Goal: Information Seeking & Learning: Learn about a topic

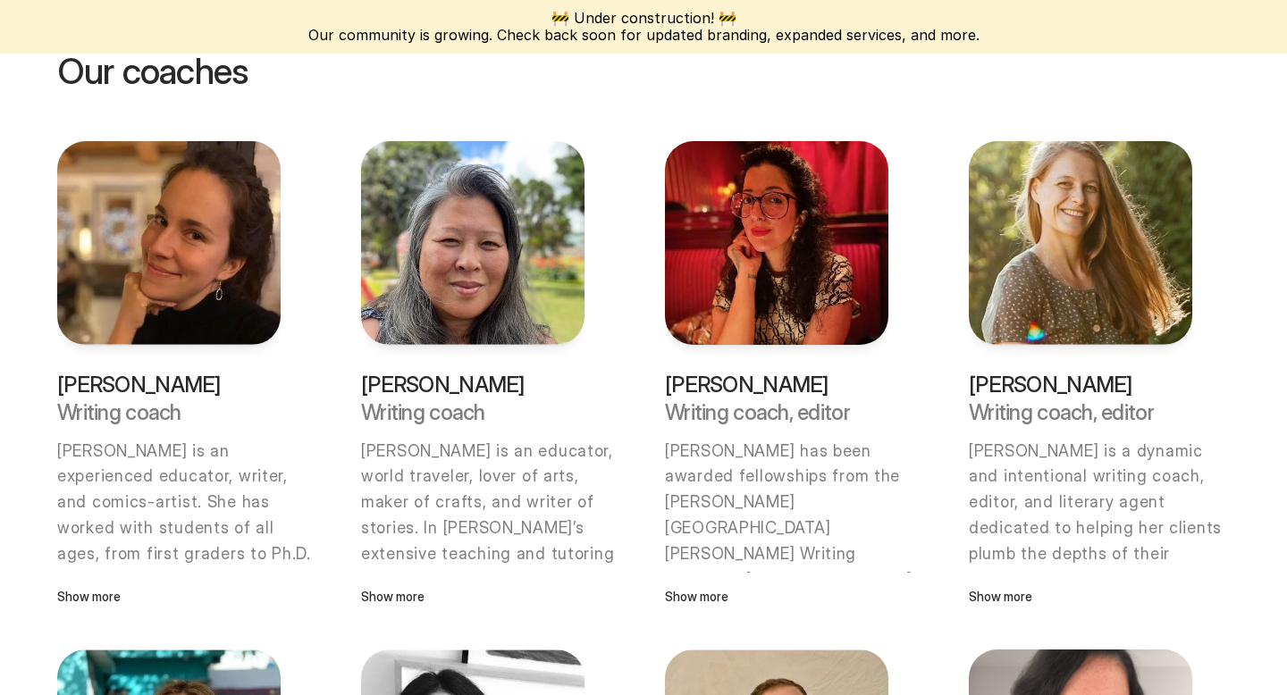
scroll to position [470, 0]
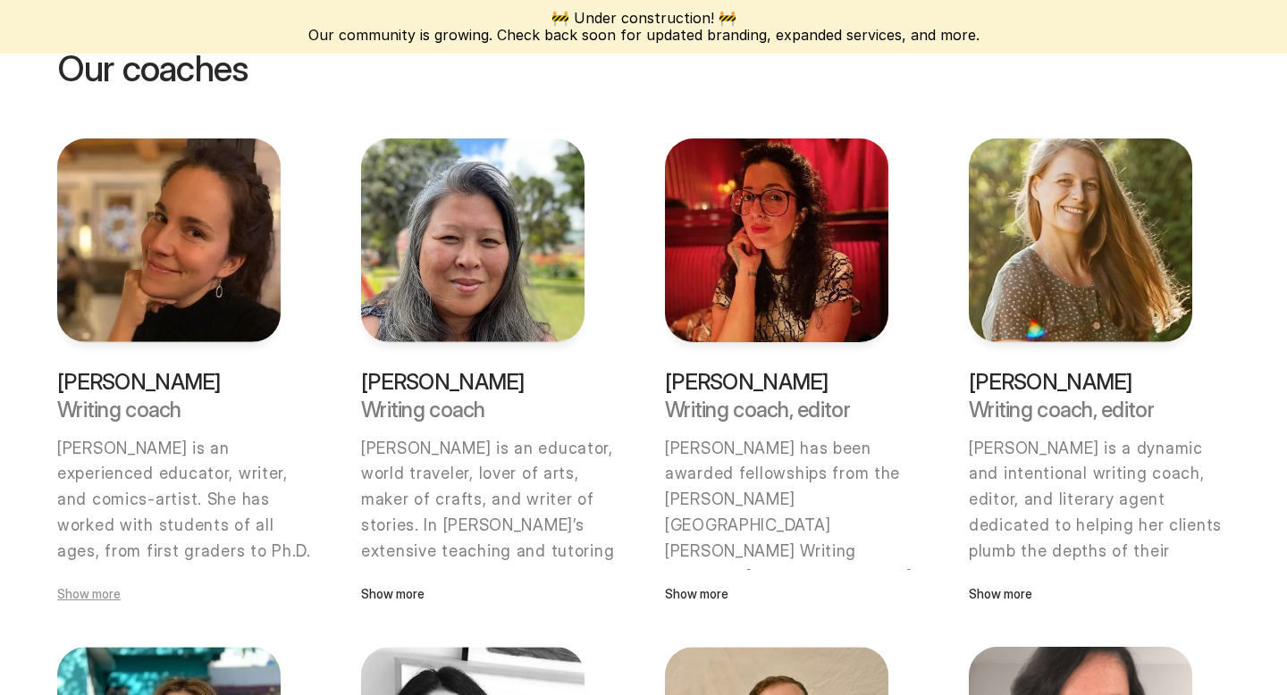
click at [106, 598] on p "Show more" at bounding box center [168, 595] width 223 height 20
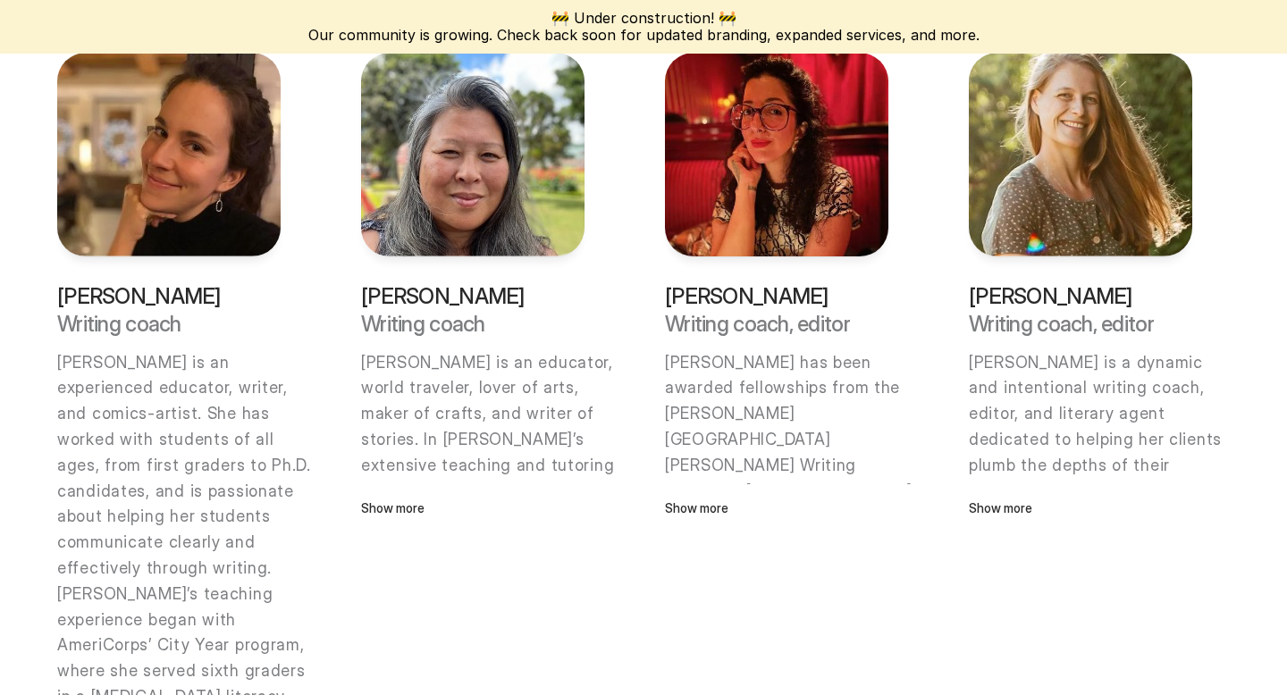
click at [198, 452] on p "[PERSON_NAME] is an experienced educator, writer, and comics-artist. She has wo…" at bounding box center [187, 466] width 261 height 232
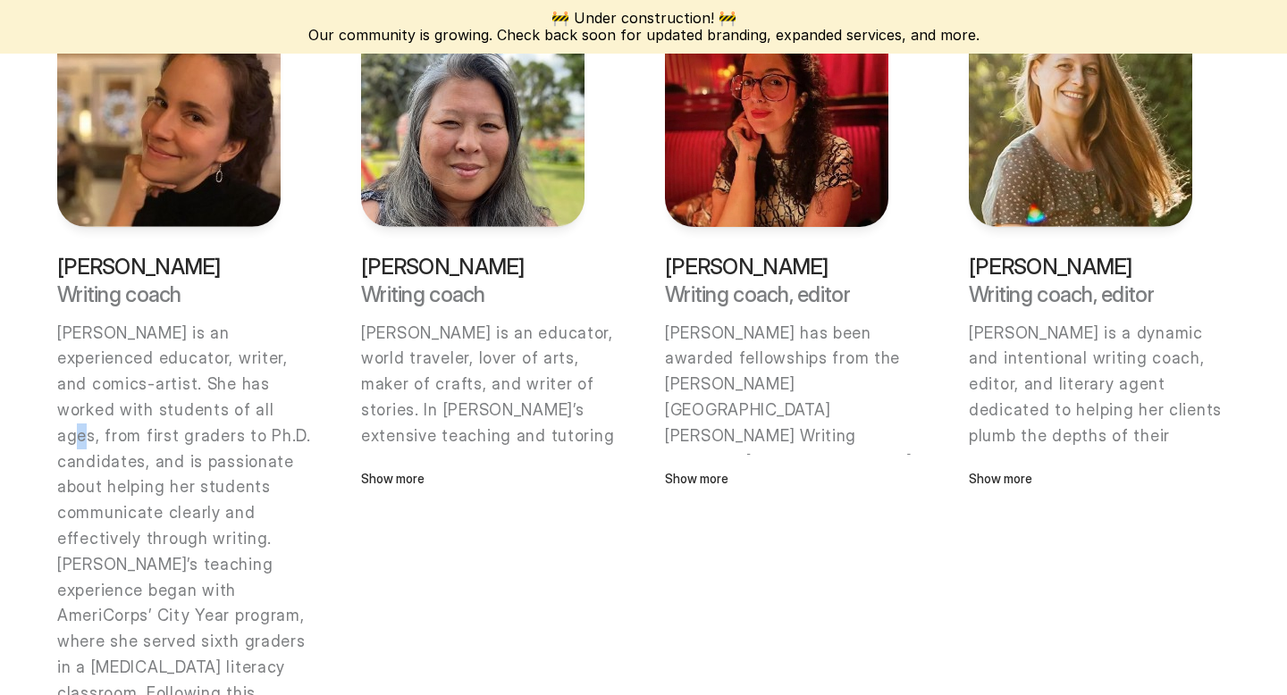
click at [198, 451] on p "[PERSON_NAME] is an experienced educator, writer, and comics-artist. She has wo…" at bounding box center [187, 437] width 261 height 232
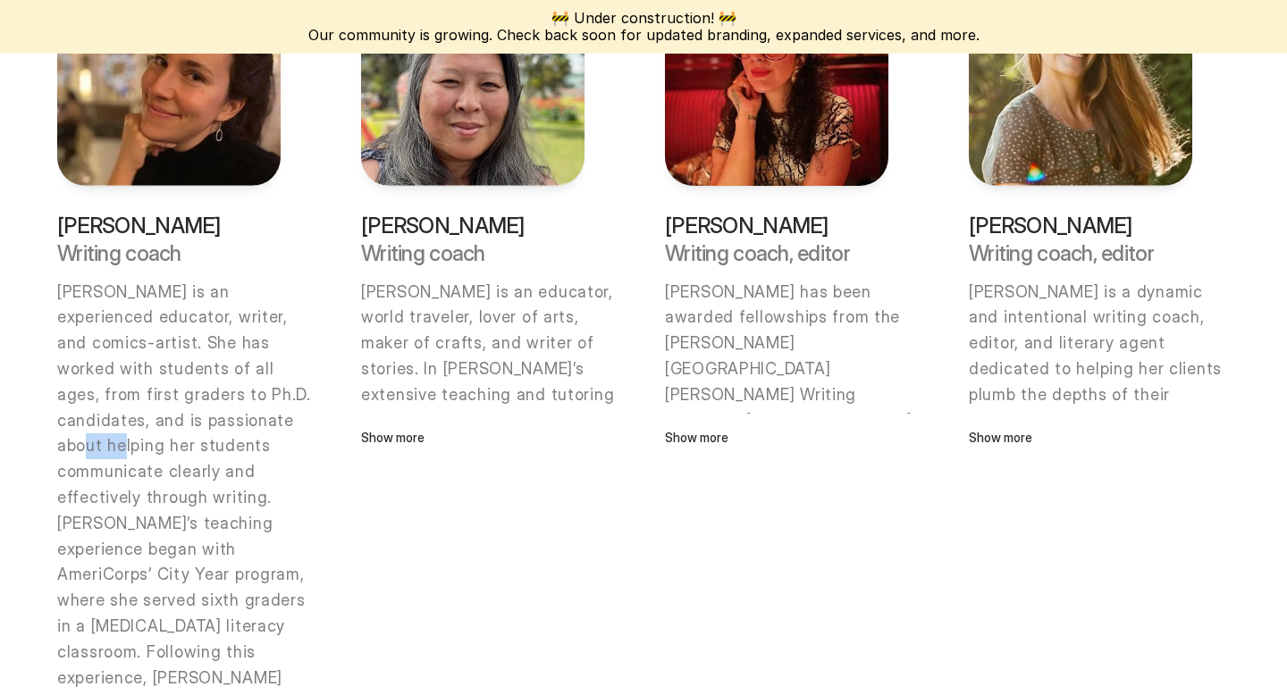
click at [198, 451] on p "[PERSON_NAME] is an experienced educator, writer, and comics-artist. She has wo…" at bounding box center [187, 396] width 261 height 232
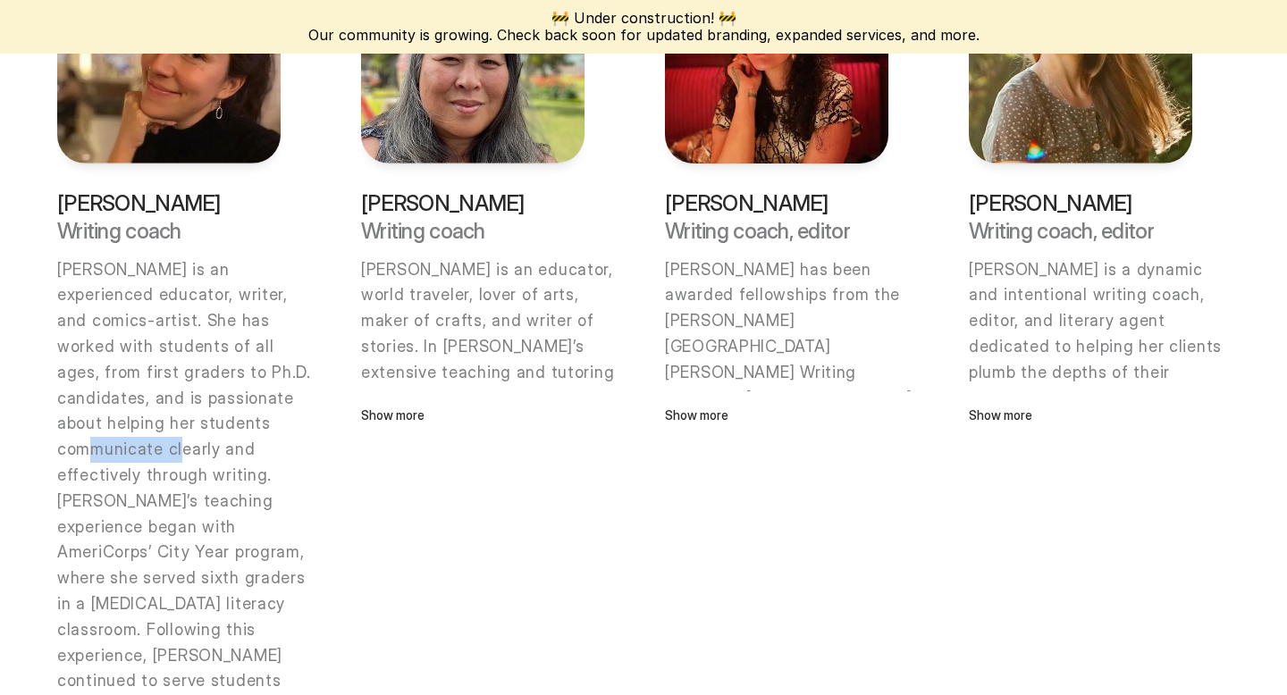
scroll to position [653, 0]
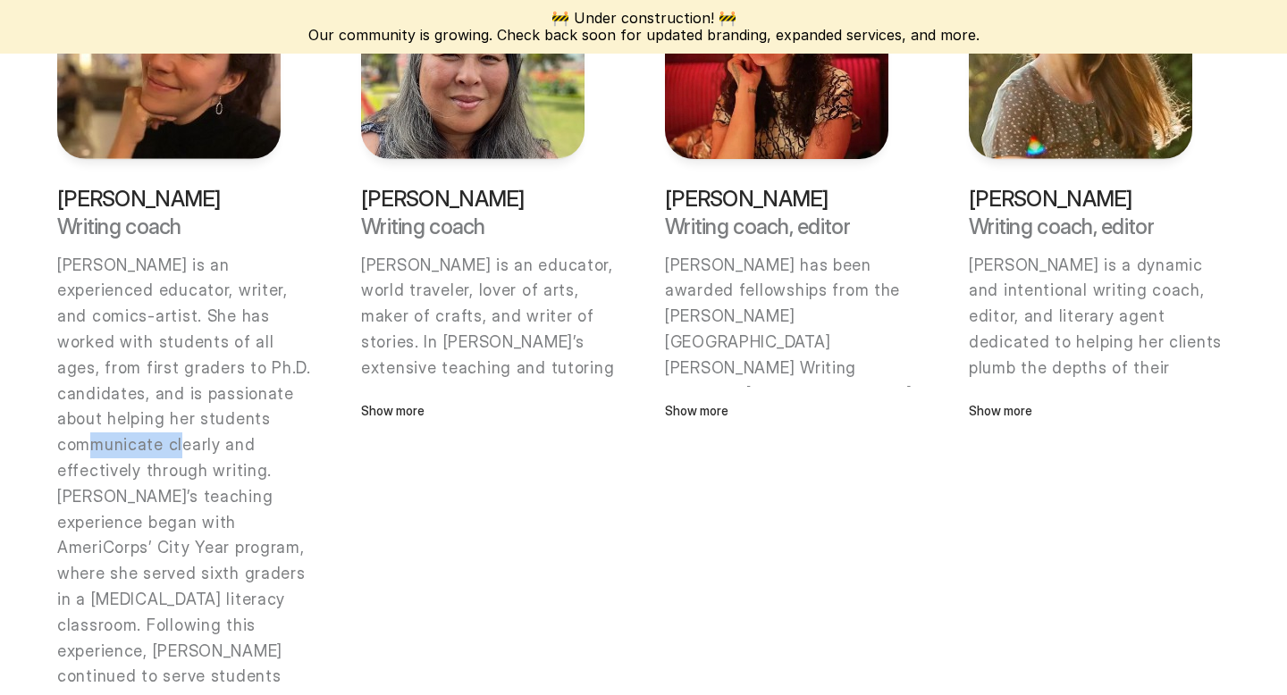
click at [198, 451] on p "[PERSON_NAME] is an experienced educator, writer, and comics-artist. She has wo…" at bounding box center [187, 369] width 261 height 232
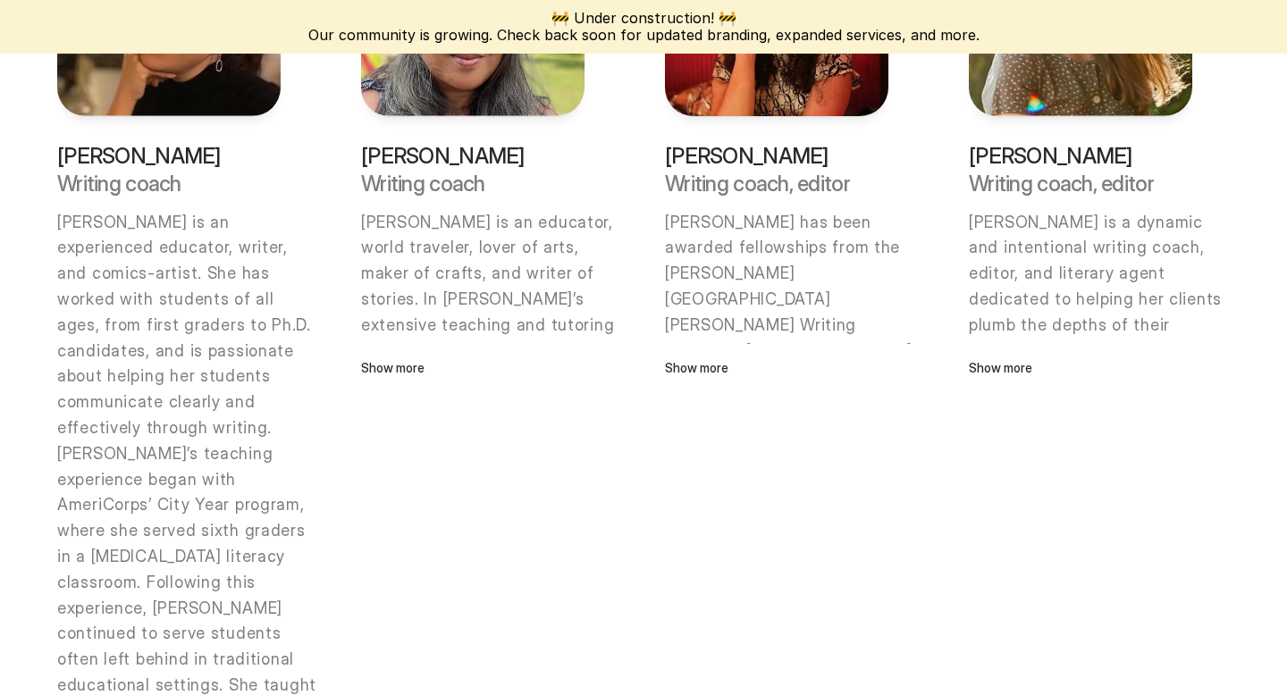
click at [196, 468] on p "[PERSON_NAME]’s teaching experience began with AmeriCorps’ City Year program, w…" at bounding box center [187, 686] width 261 height 489
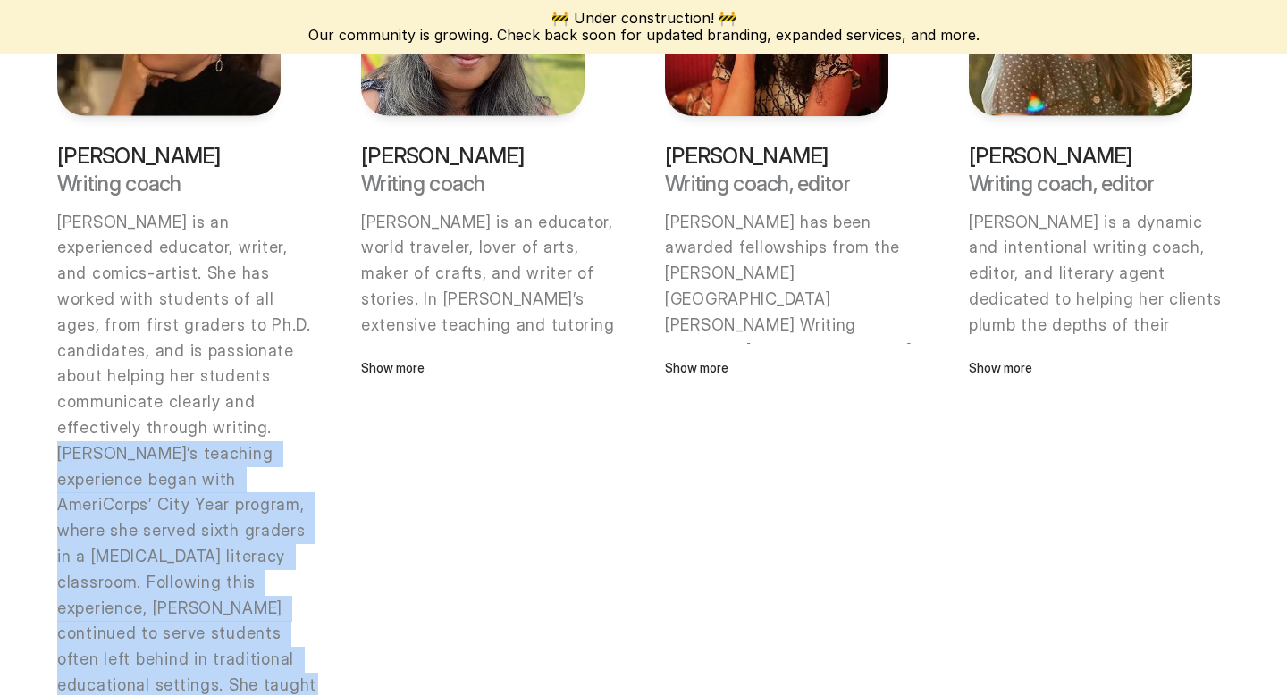
scroll to position [719, 0]
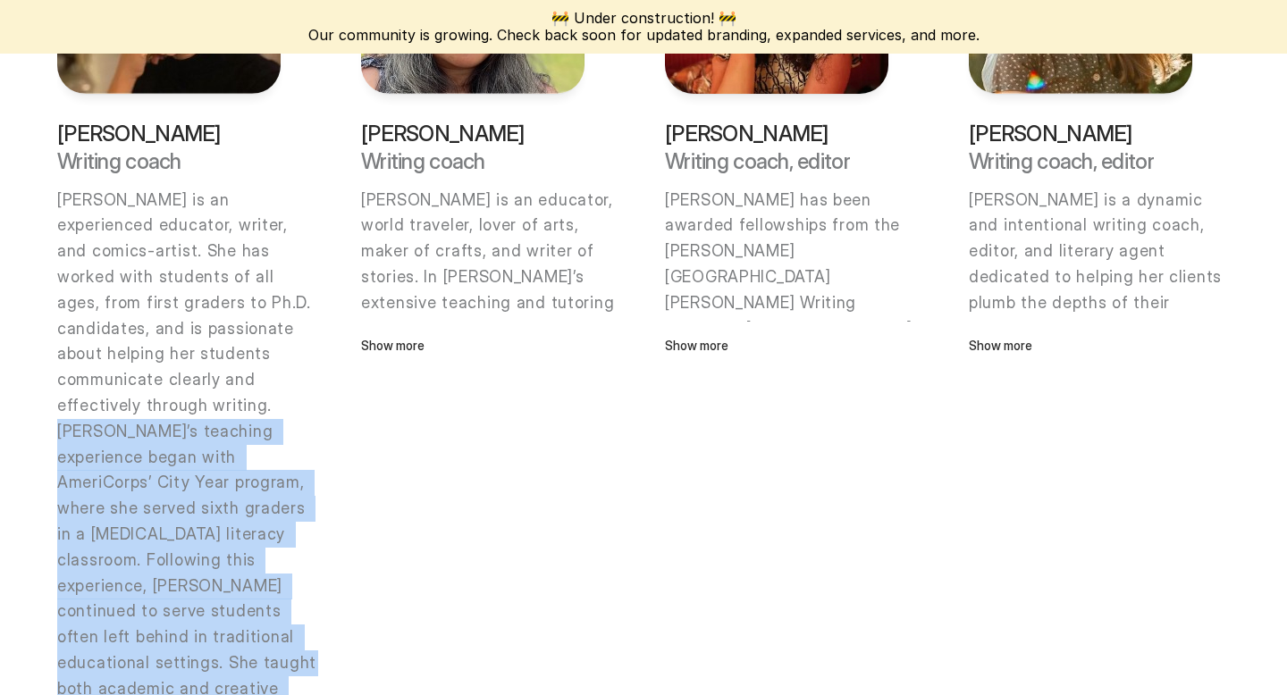
click at [196, 468] on p "[PERSON_NAME]’s teaching experience began with AmeriCorps’ City Year program, w…" at bounding box center [187, 663] width 261 height 489
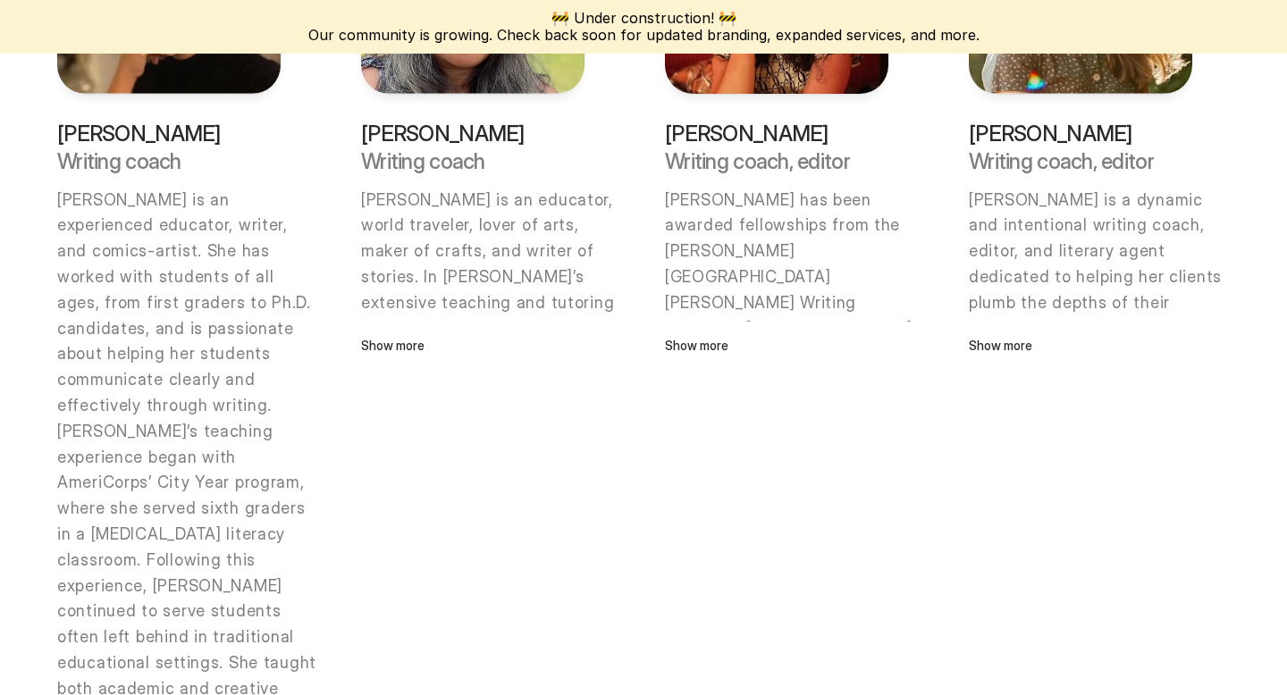
click at [195, 479] on p "[PERSON_NAME]’s teaching experience began with AmeriCorps’ City Year program, w…" at bounding box center [187, 663] width 261 height 489
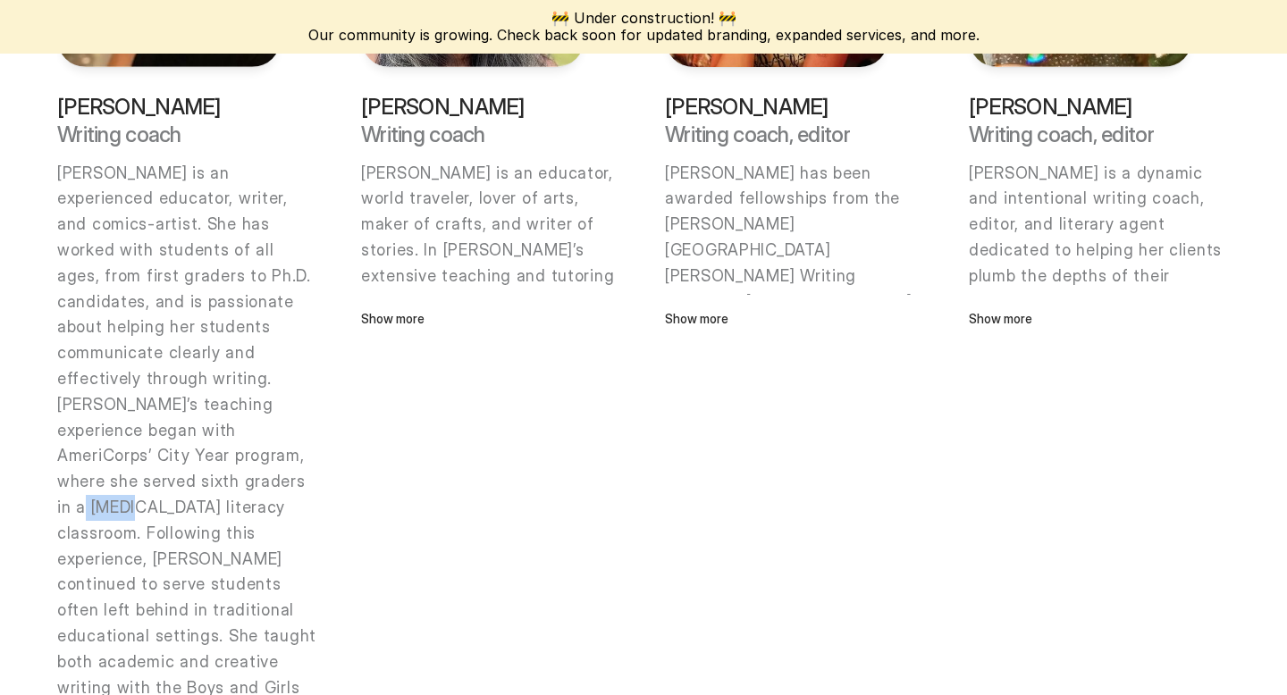
click at [195, 479] on p "[PERSON_NAME]’s teaching experience began with AmeriCorps’ City Year program, w…" at bounding box center [187, 636] width 261 height 489
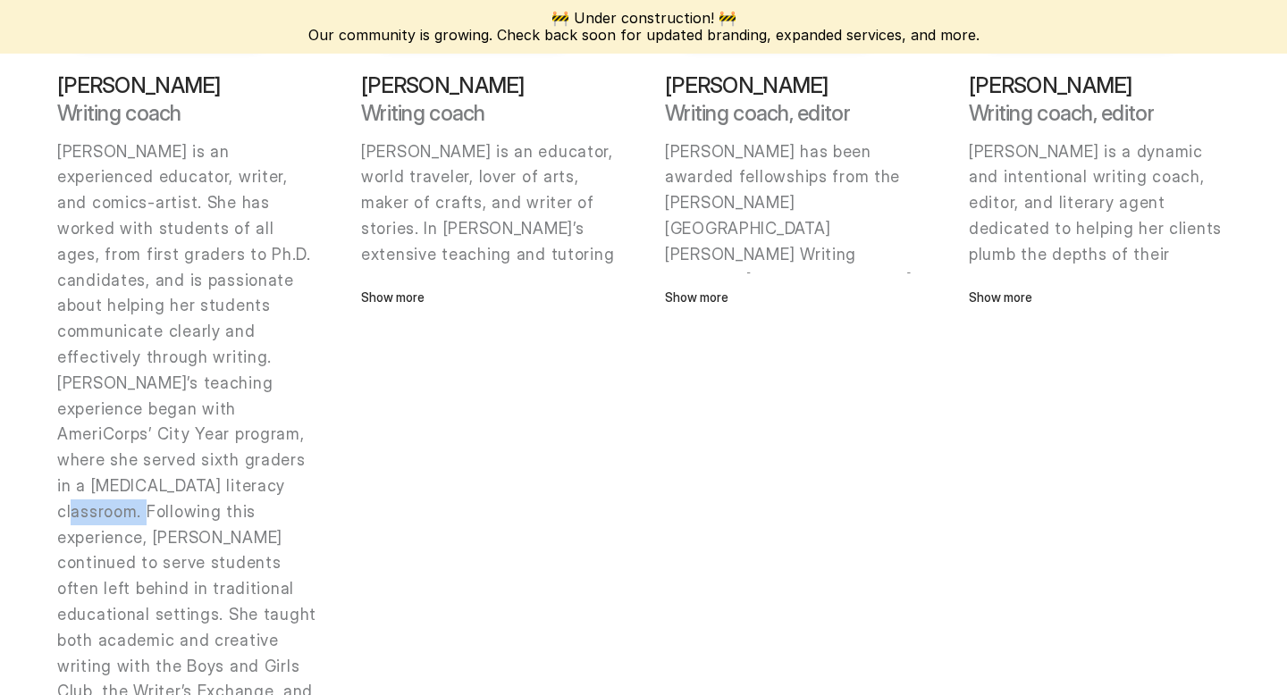
click at [195, 479] on p "[PERSON_NAME]’s teaching experience began with AmeriCorps’ City Year program, w…" at bounding box center [187, 615] width 261 height 489
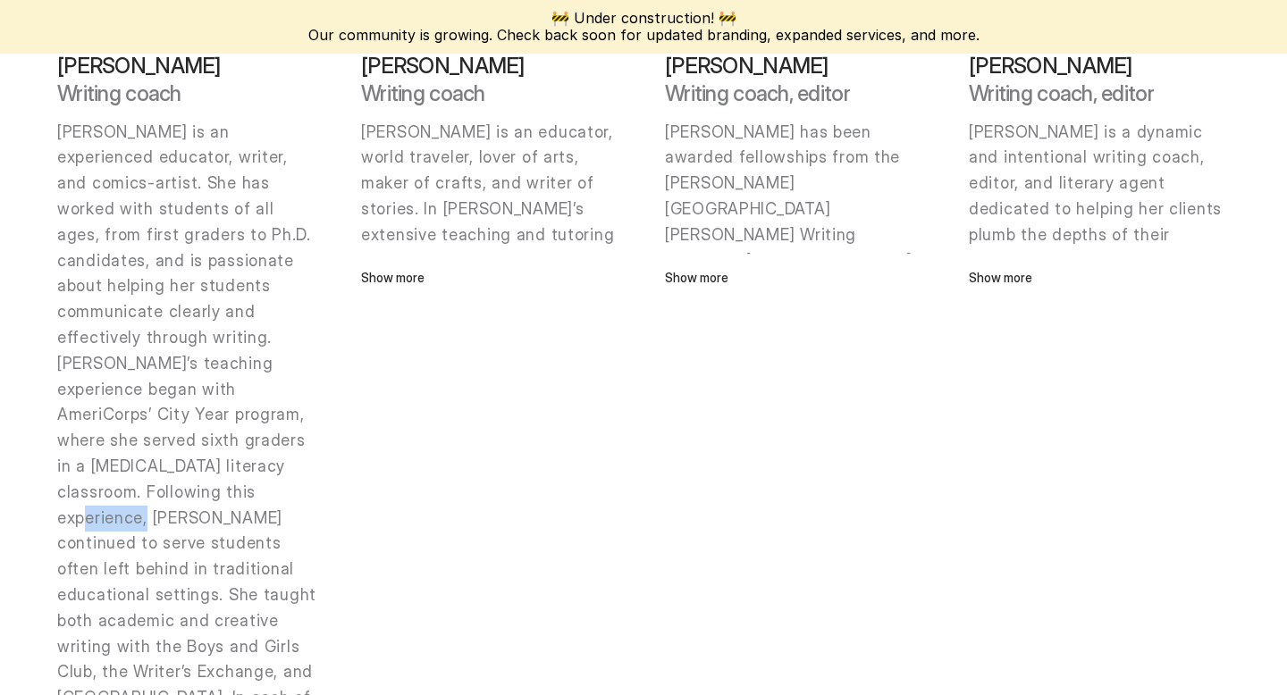
scroll to position [796, 0]
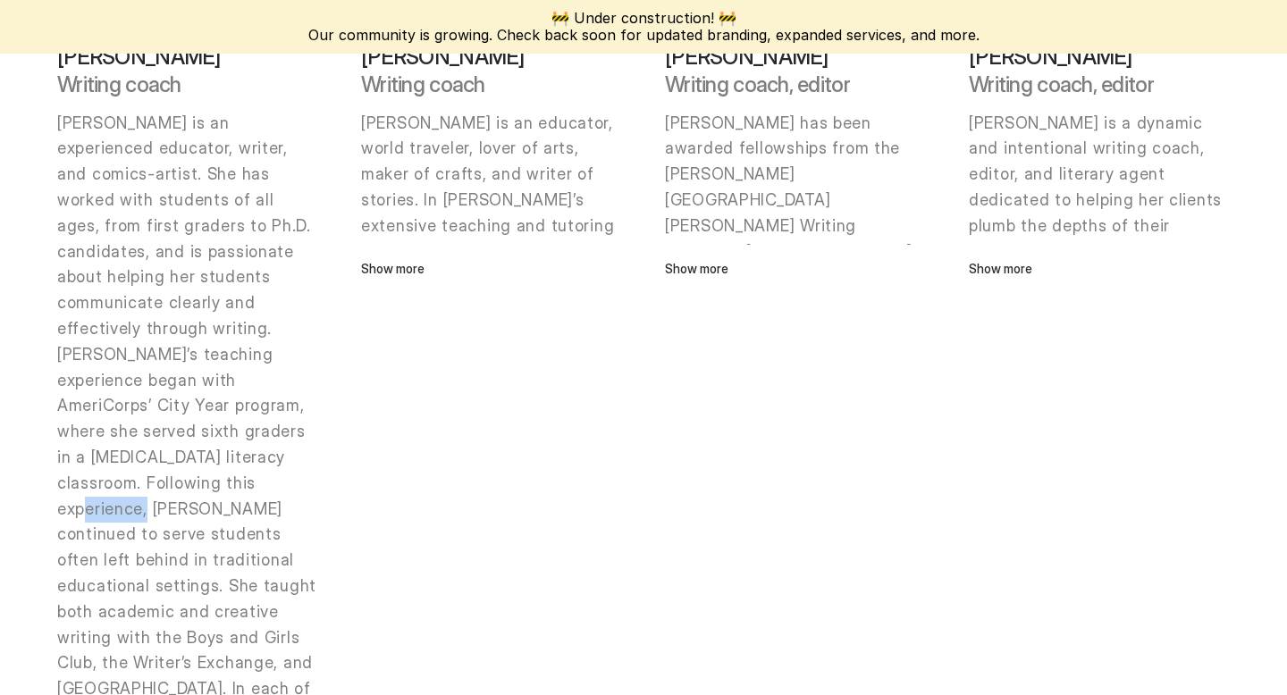
click at [195, 479] on p "[PERSON_NAME]’s teaching experience began with AmeriCorps’ City Year program, w…" at bounding box center [187, 586] width 261 height 489
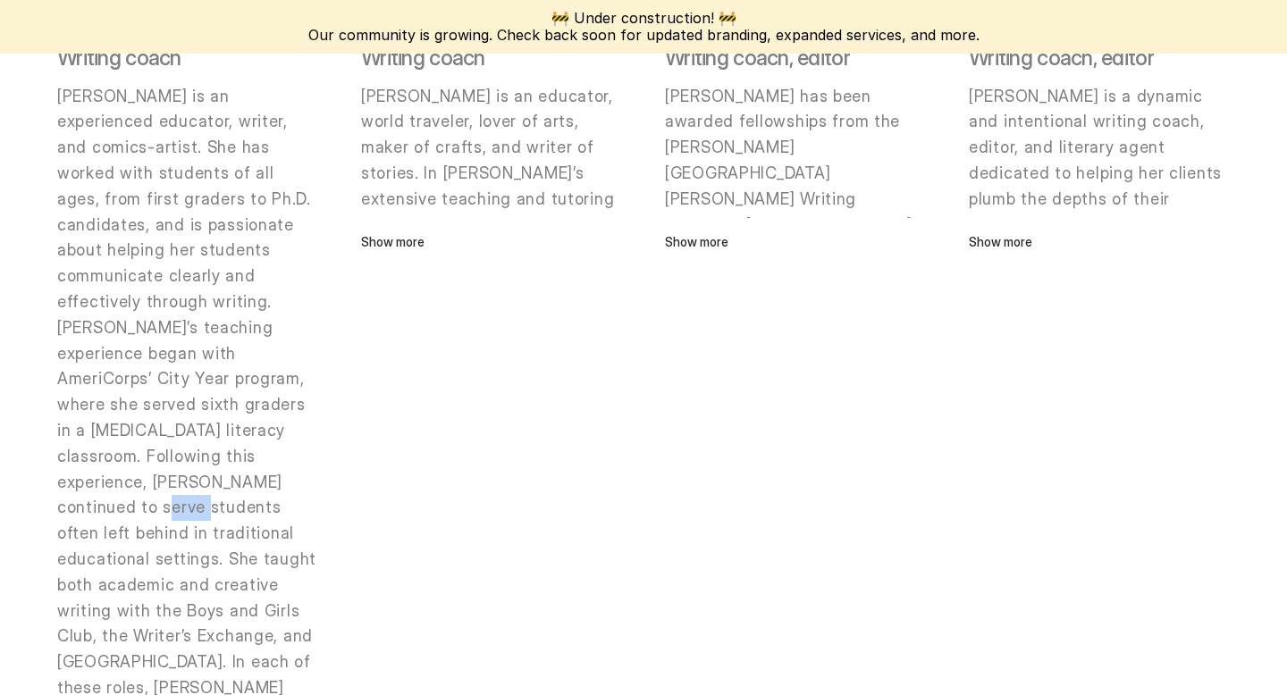
click at [195, 479] on p "[PERSON_NAME]’s teaching experience began with AmeriCorps’ City Year program, w…" at bounding box center [187, 560] width 261 height 489
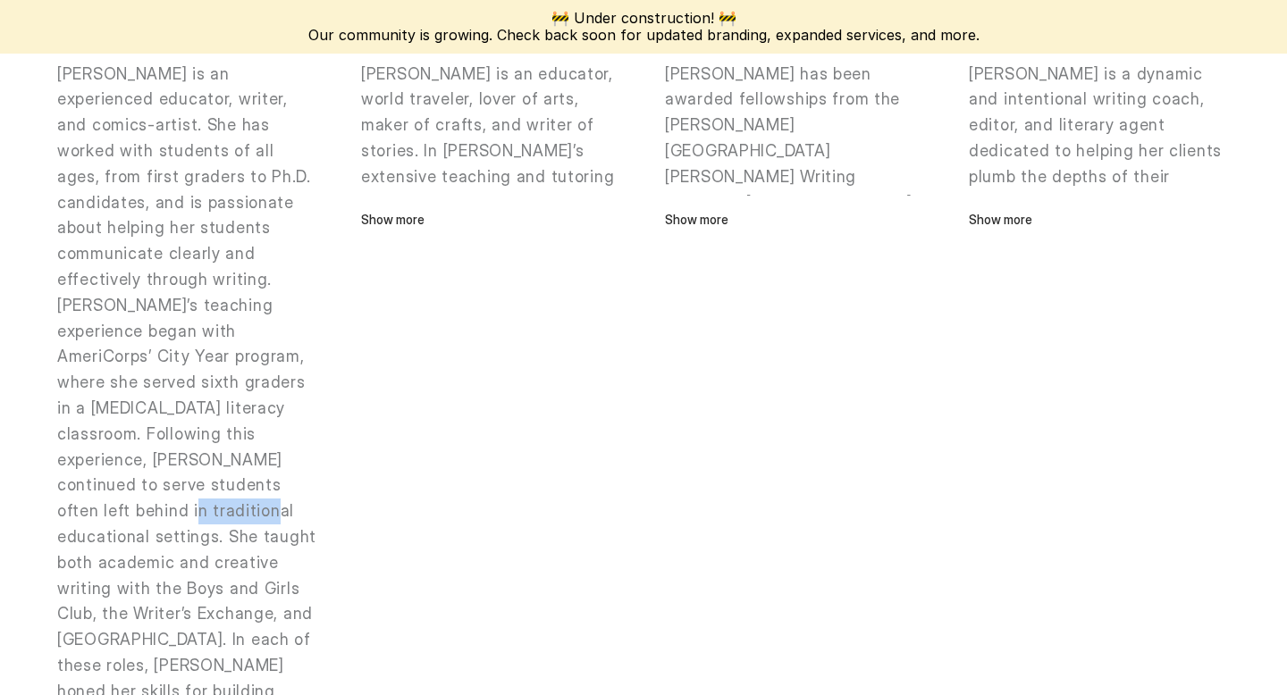
scroll to position [853, 0]
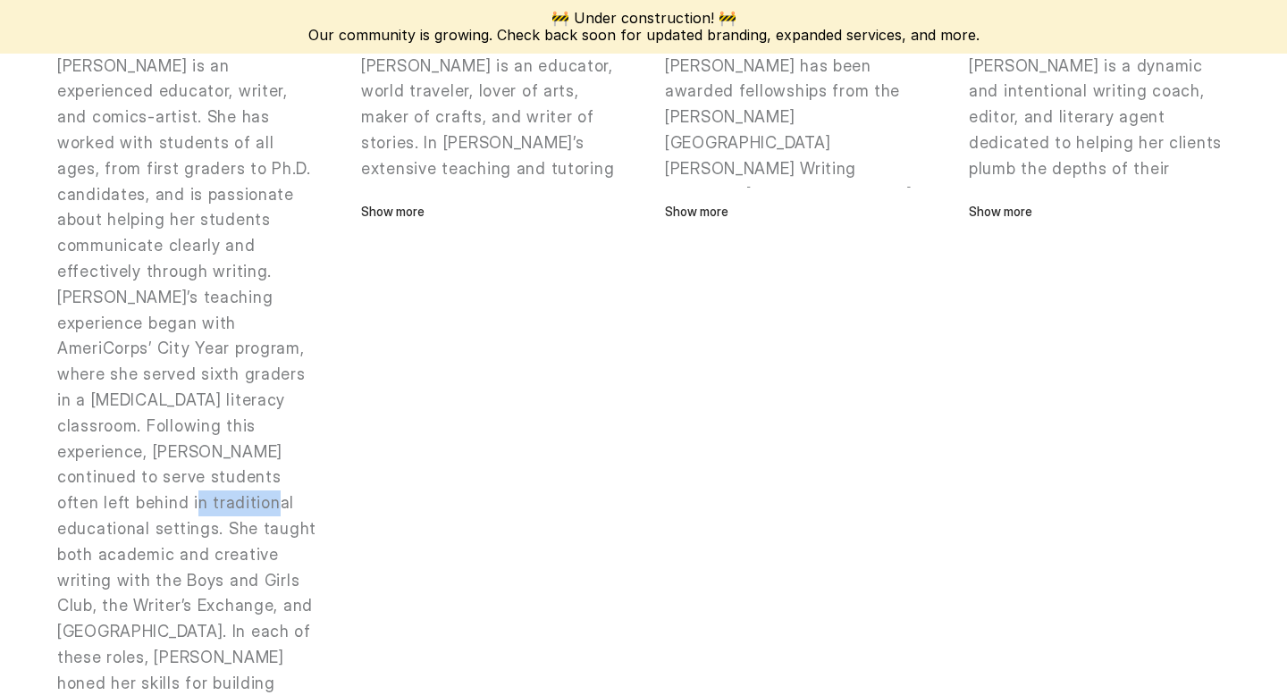
click at [195, 479] on p "[PERSON_NAME]’s teaching experience began with AmeriCorps’ City Year program, w…" at bounding box center [187, 529] width 261 height 489
click at [211, 480] on p "[PERSON_NAME]’s teaching experience began with AmeriCorps’ City Year program, w…" at bounding box center [187, 529] width 261 height 489
click at [210, 491] on p "[PERSON_NAME]’s teaching experience began with AmeriCorps’ City Year program, w…" at bounding box center [187, 529] width 261 height 489
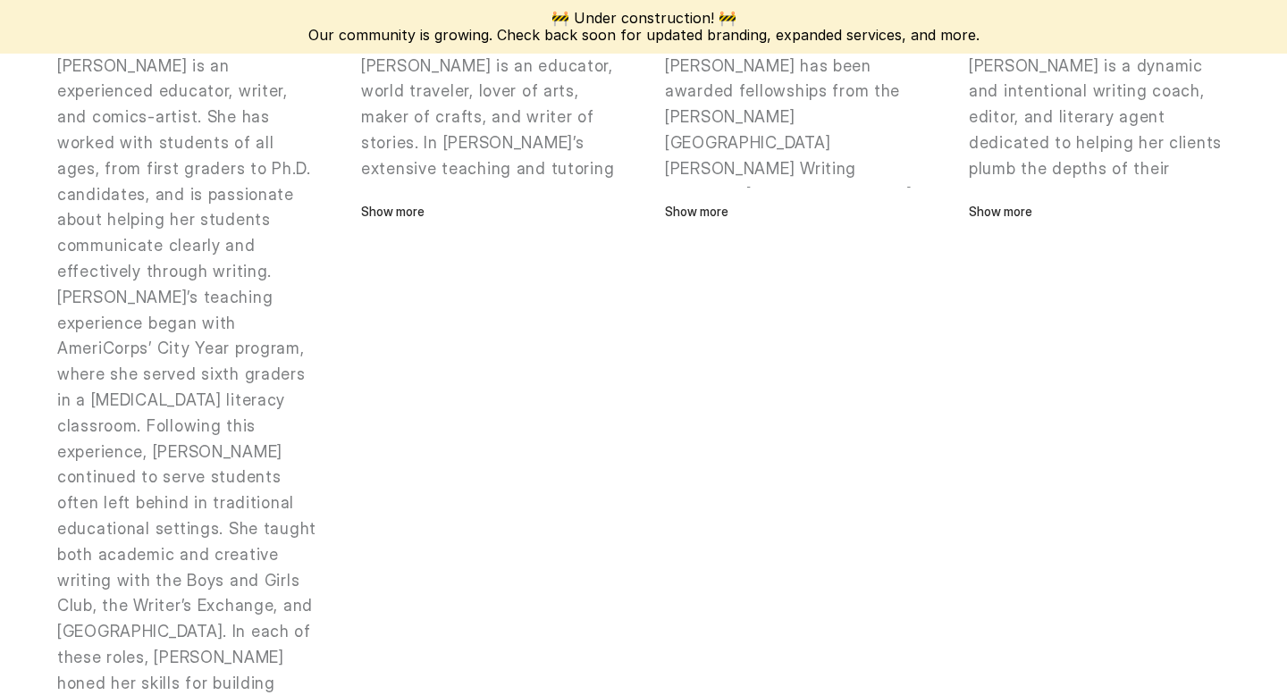
click at [210, 491] on p "[PERSON_NAME]’s teaching experience began with AmeriCorps’ City Year program, w…" at bounding box center [187, 529] width 261 height 489
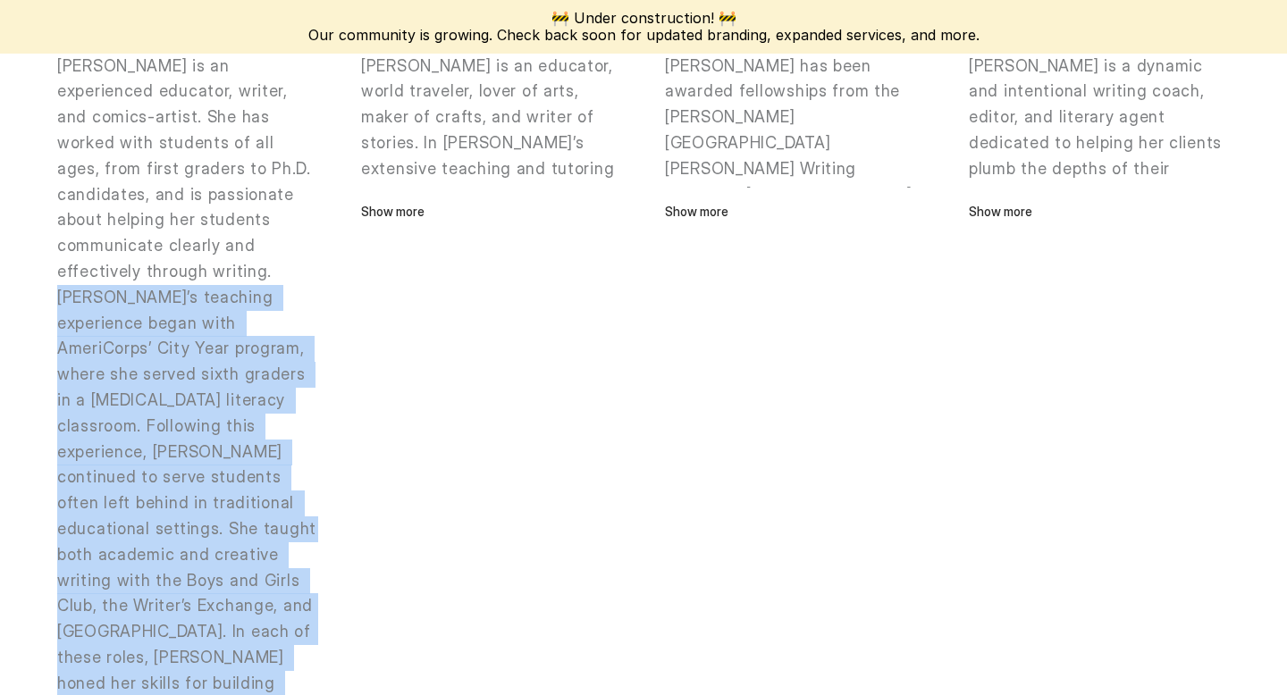
click at [210, 491] on p "[PERSON_NAME]’s teaching experience began with AmeriCorps’ City Year program, w…" at bounding box center [187, 529] width 261 height 489
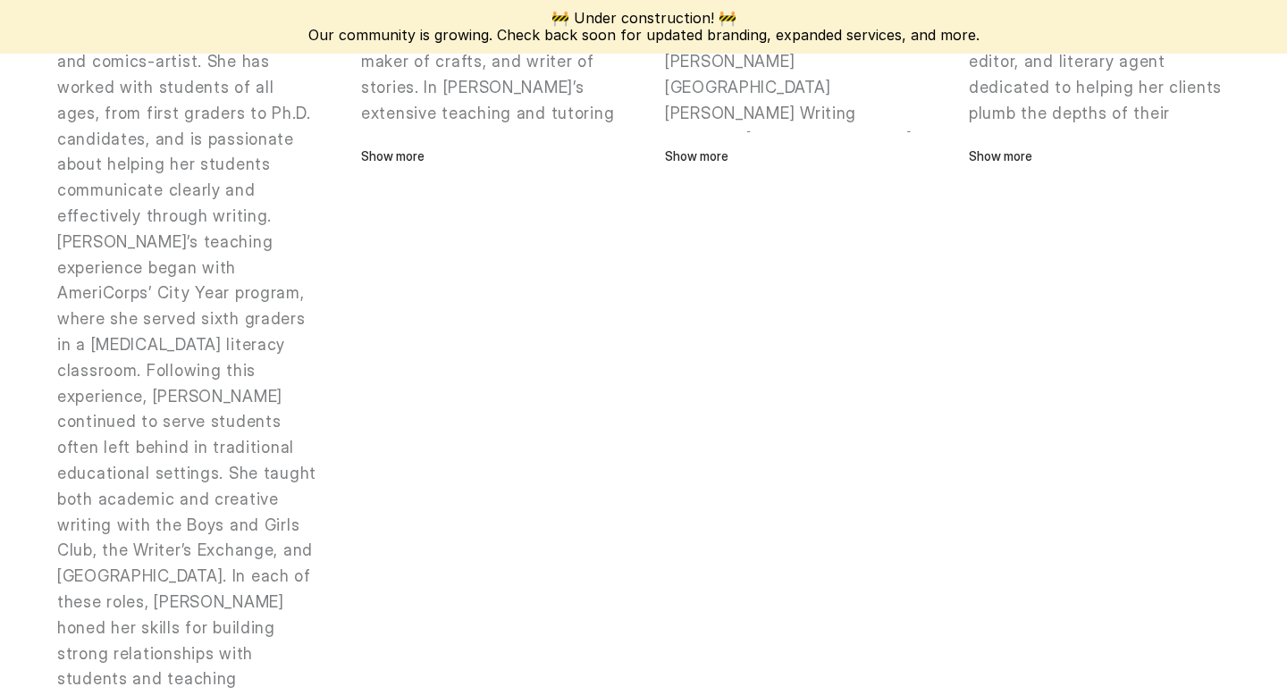
scroll to position [917, 0]
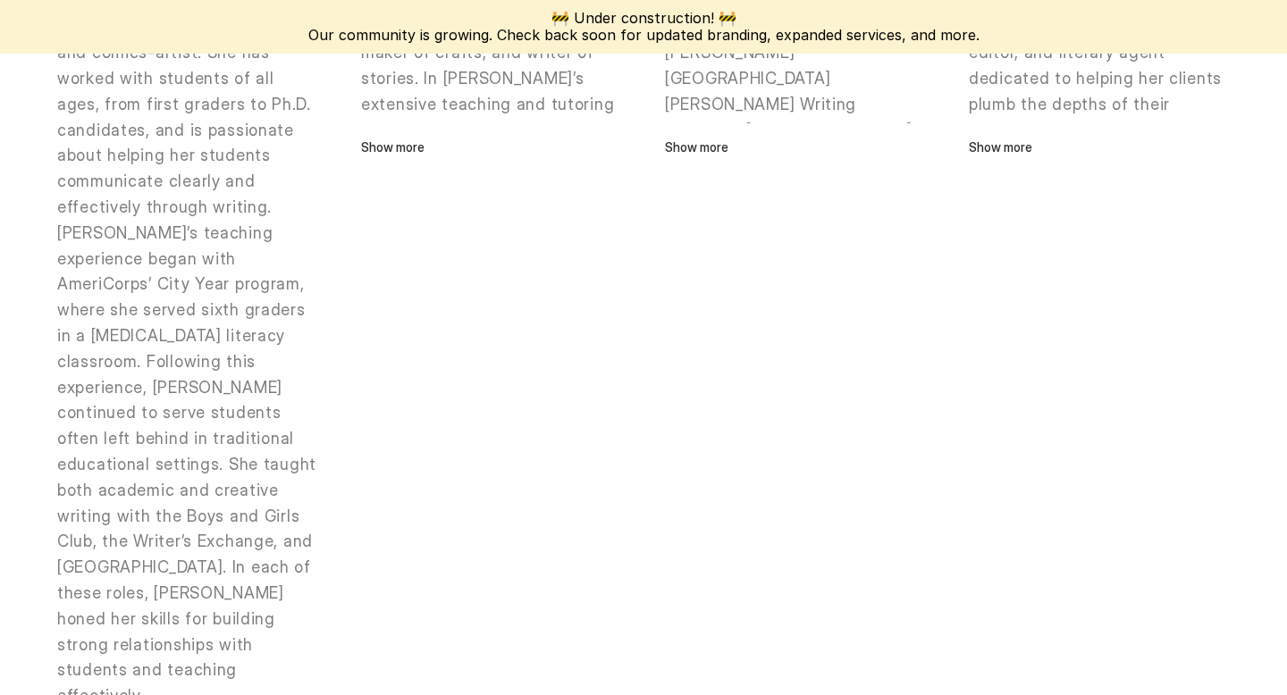
click at [210, 496] on p "[PERSON_NAME]’s teaching experience began with AmeriCorps’ City Year program, w…" at bounding box center [187, 465] width 261 height 489
click at [206, 518] on p "[PERSON_NAME]’s teaching experience began with AmeriCorps’ City Year program, w…" at bounding box center [187, 465] width 261 height 489
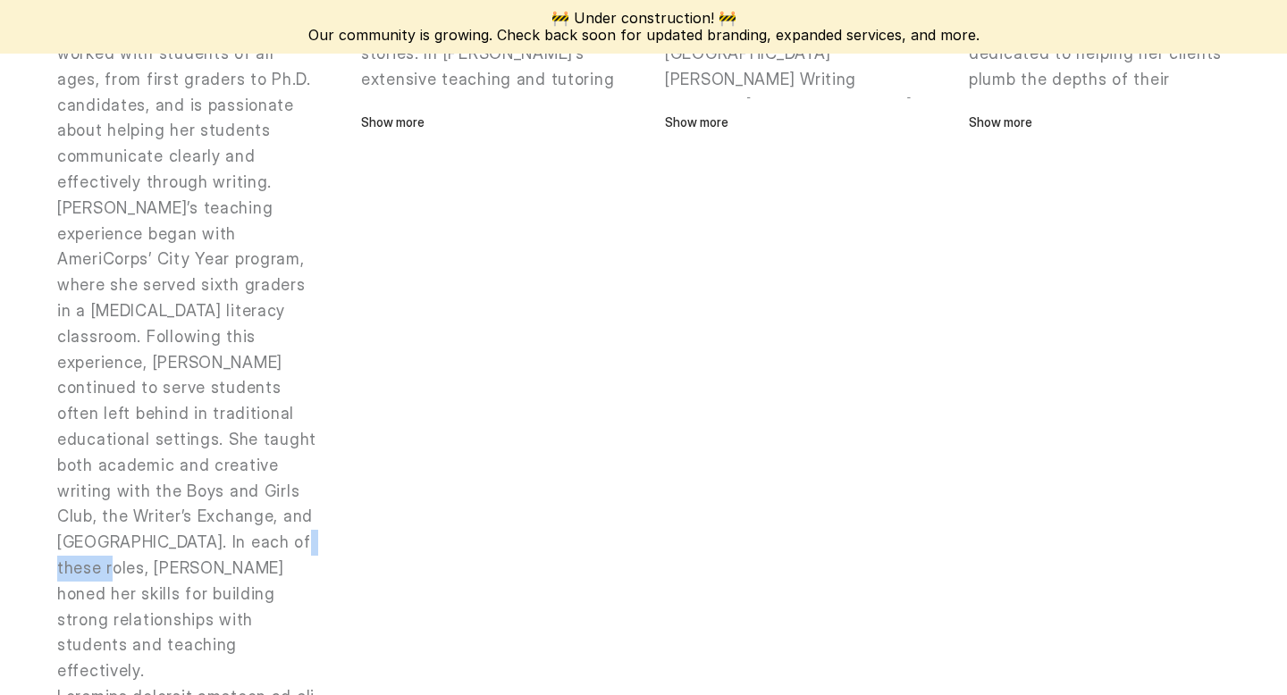
click at [206, 518] on p "[PERSON_NAME]’s teaching experience began with AmeriCorps’ City Year program, w…" at bounding box center [187, 440] width 261 height 489
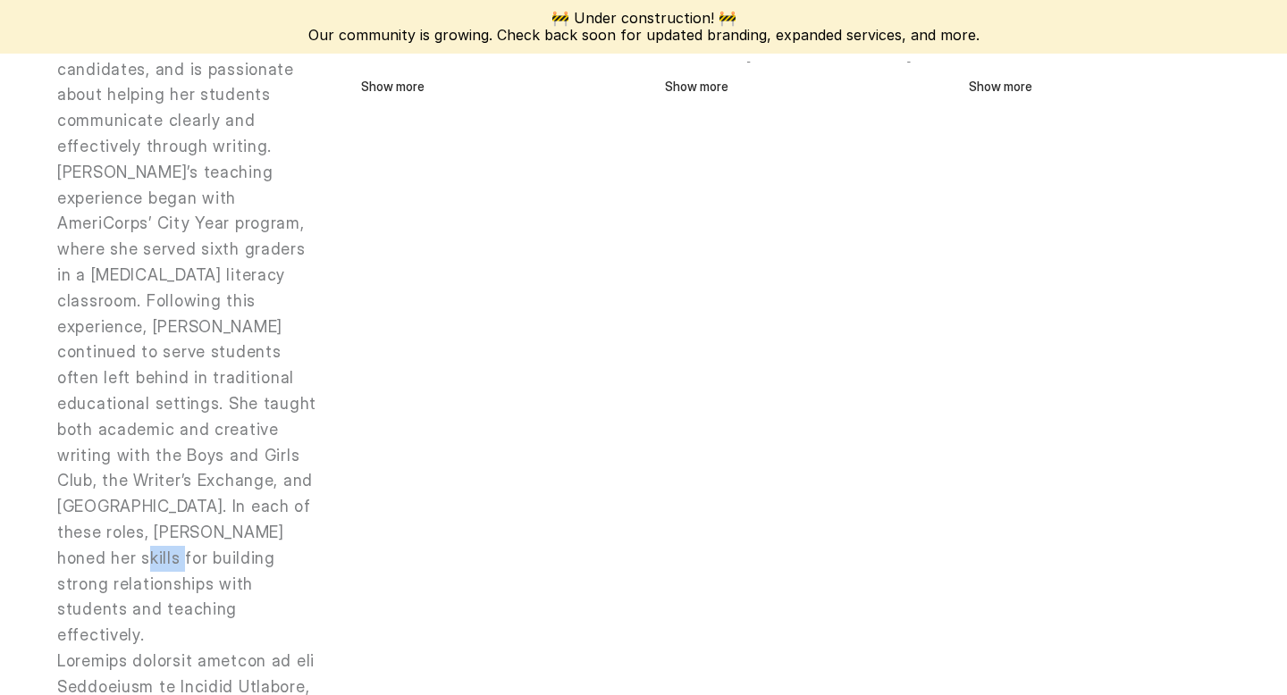
click at [206, 518] on p "[PERSON_NAME]’s teaching experience began with AmeriCorps’ City Year program, w…" at bounding box center [187, 404] width 261 height 489
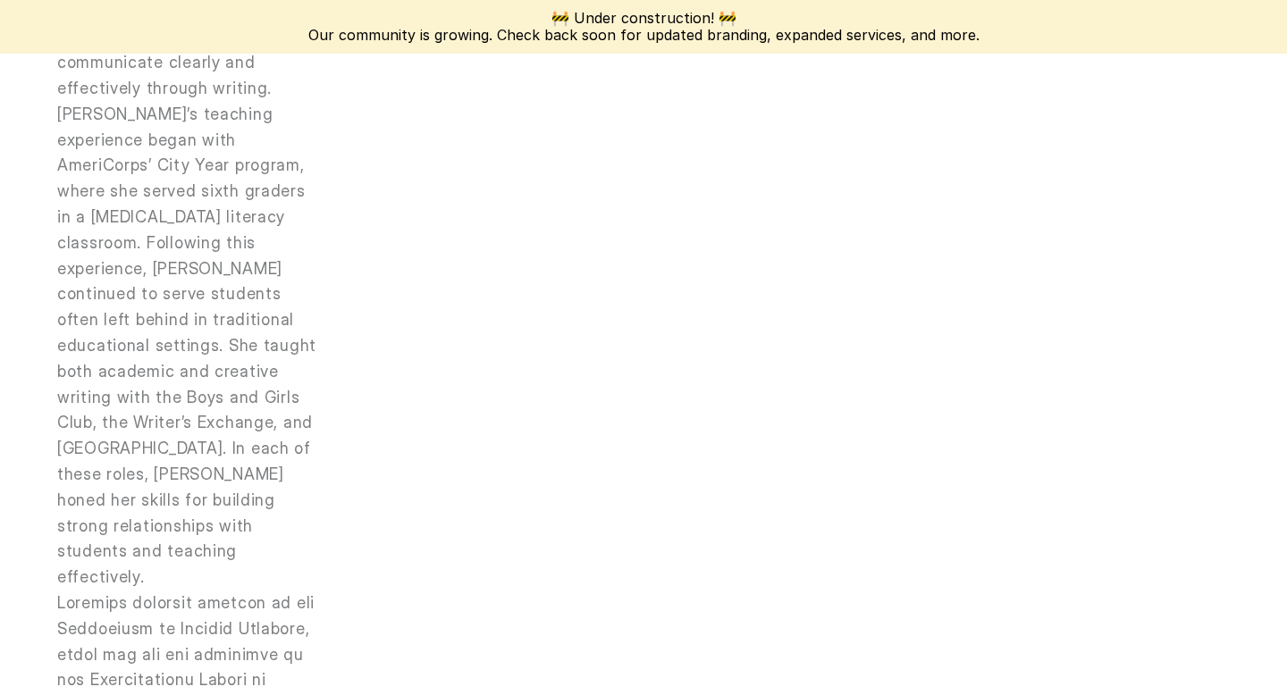
scroll to position [1044, 0]
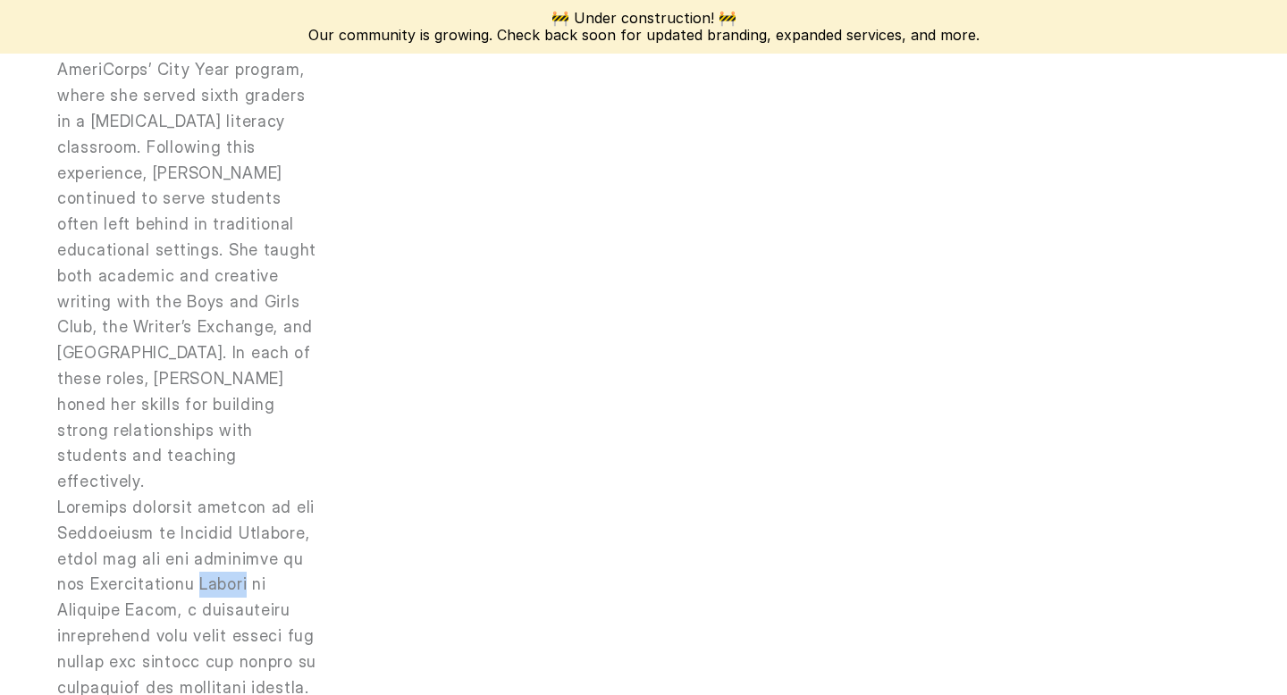
scroll to position [1142, 0]
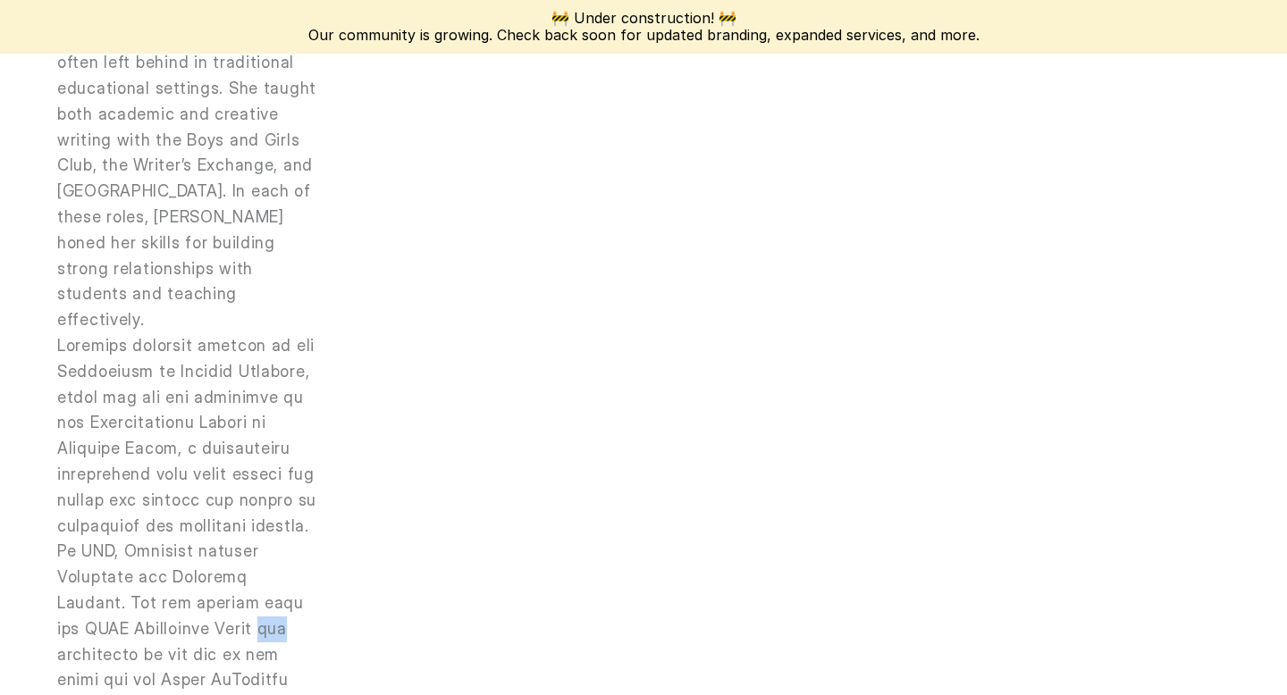
scroll to position [1301, 0]
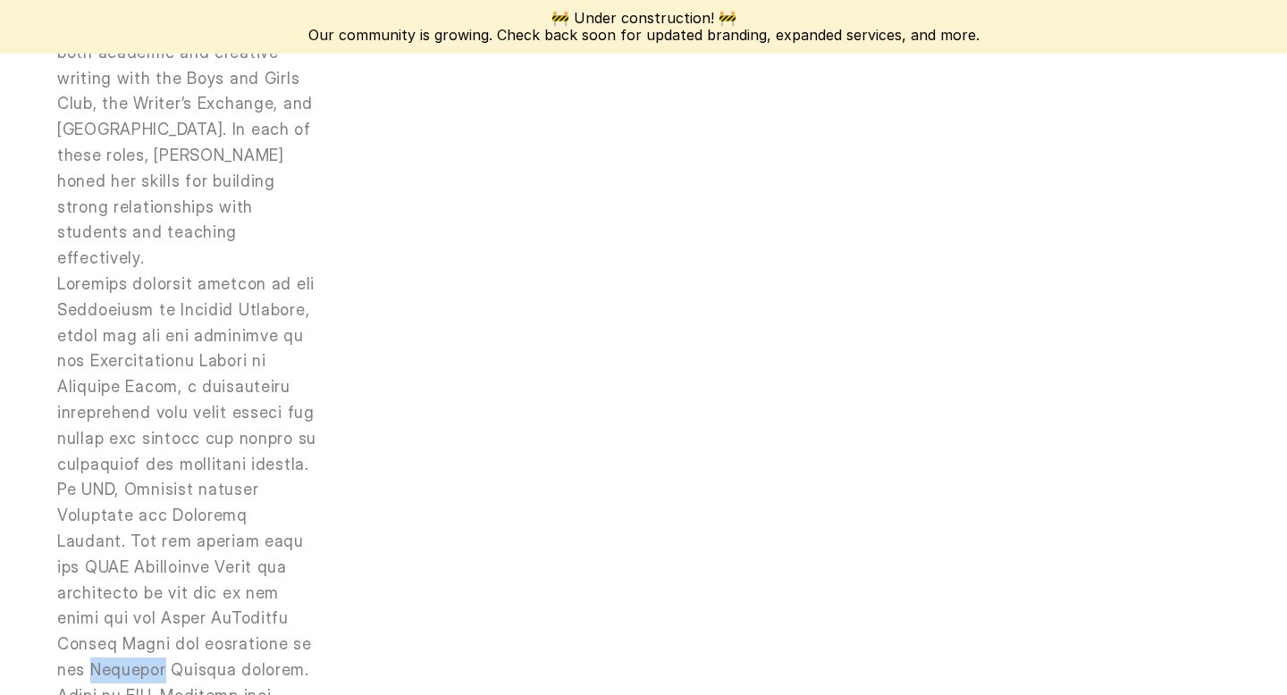
scroll to position [1364, 0]
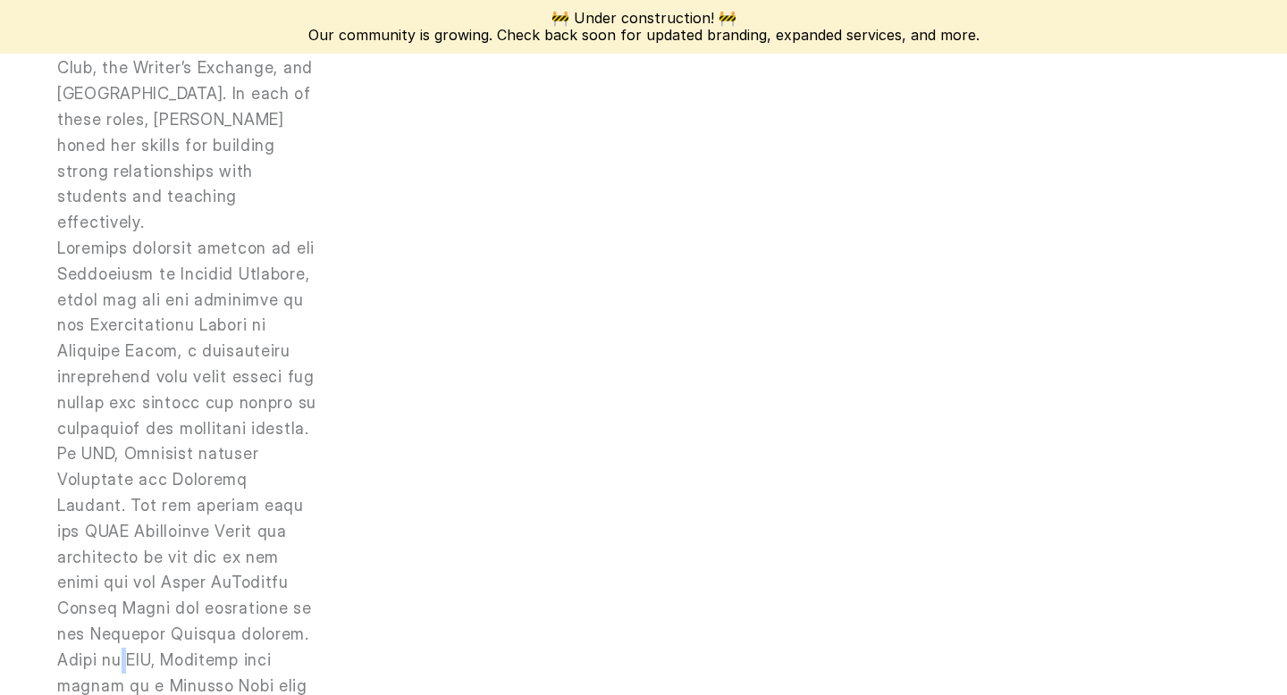
scroll to position [1400, 0]
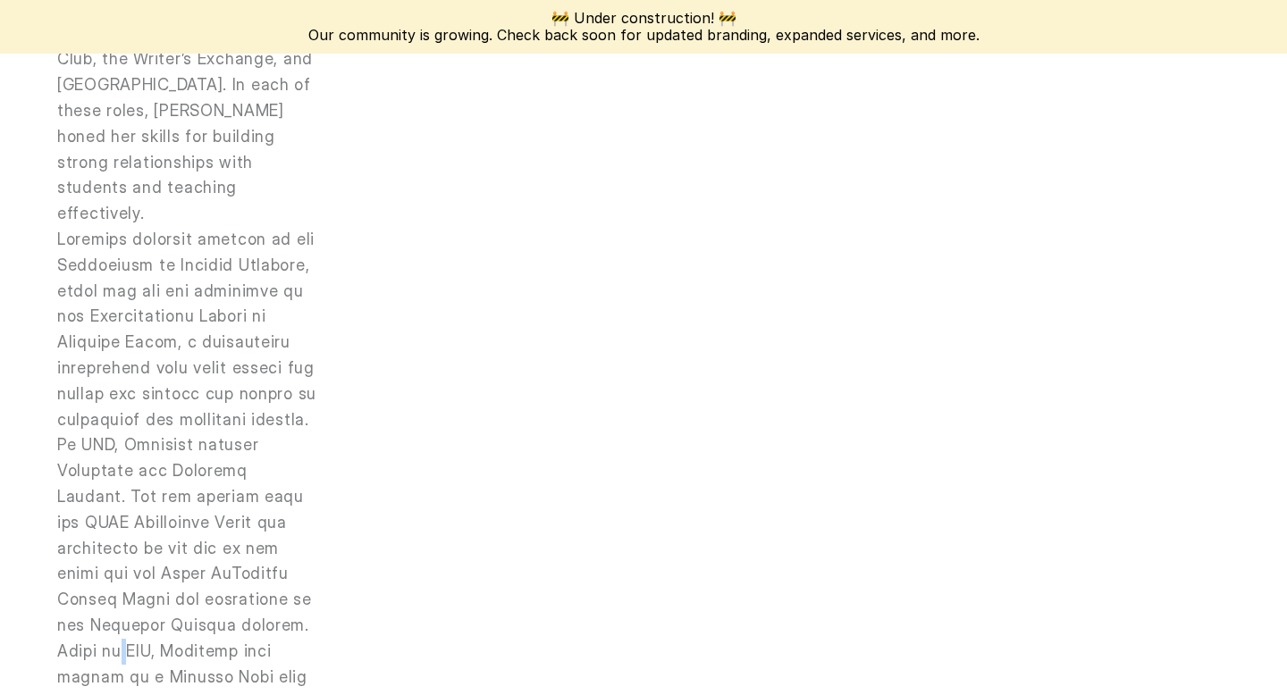
click at [193, 553] on p at bounding box center [187, 677] width 261 height 901
click at [191, 551] on p at bounding box center [187, 677] width 261 height 901
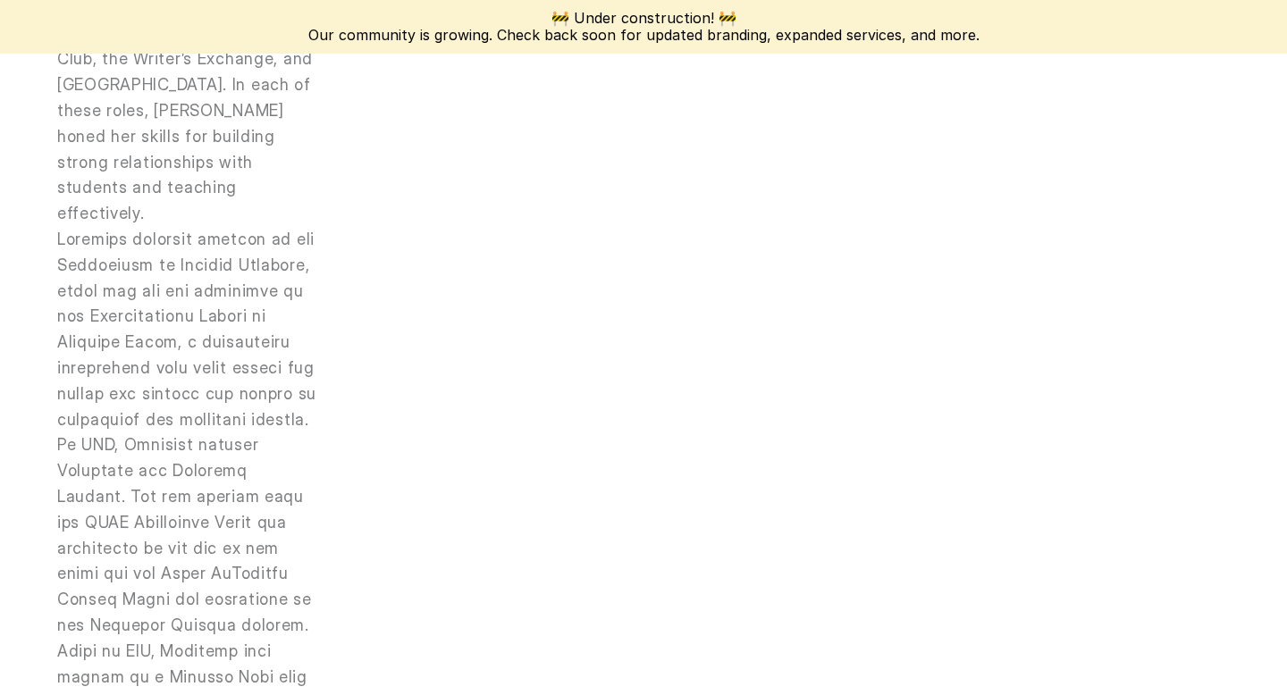
click at [191, 551] on p at bounding box center [187, 677] width 261 height 901
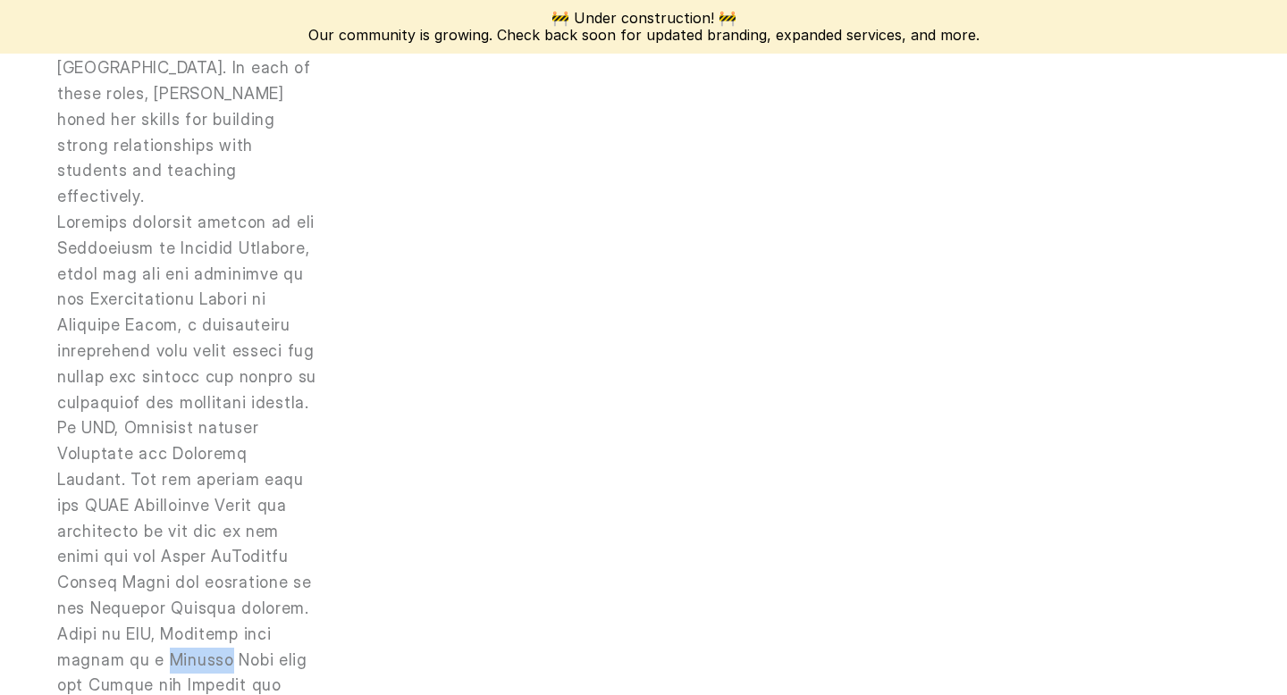
scroll to position [1424, 0]
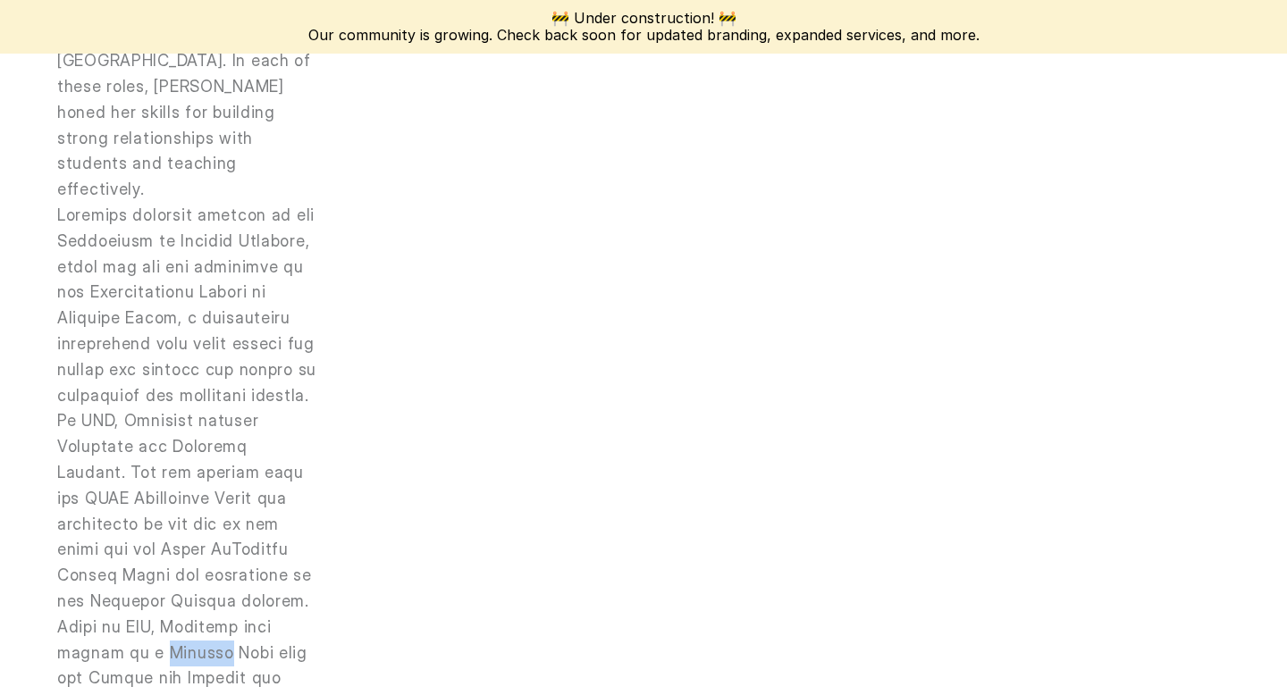
click at [186, 551] on p at bounding box center [187, 653] width 261 height 901
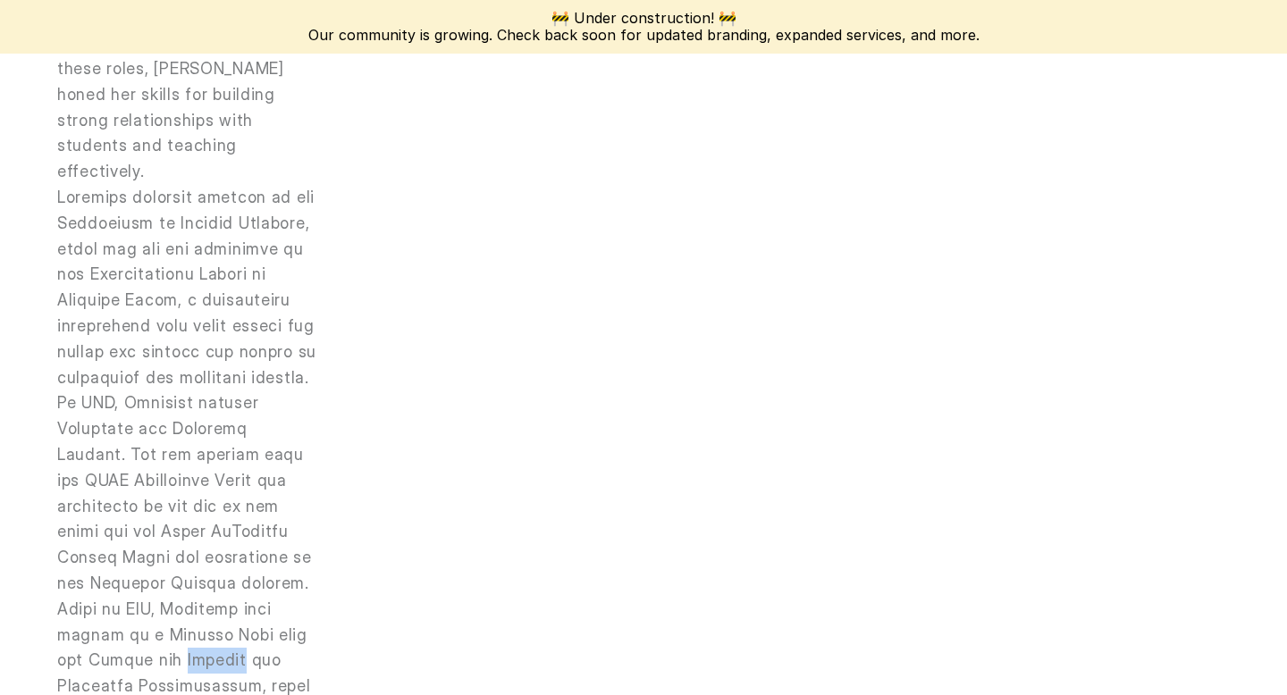
scroll to position [1450, 0]
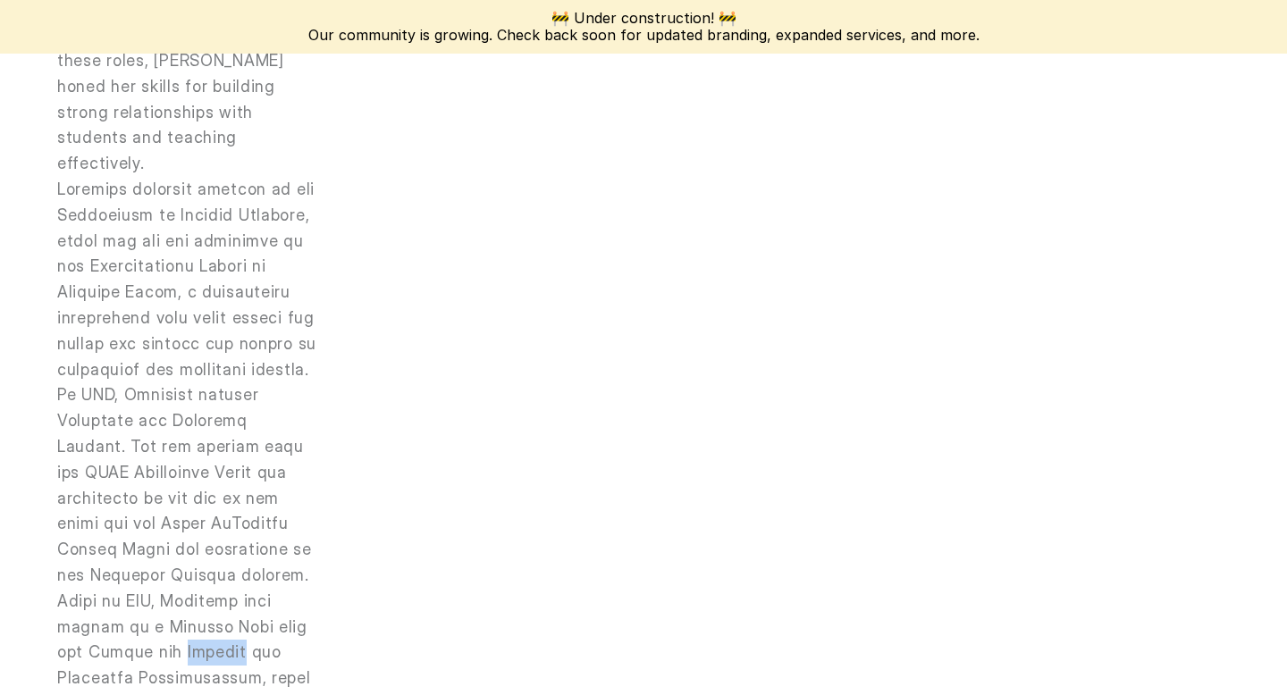
click at [186, 551] on p at bounding box center [187, 627] width 261 height 901
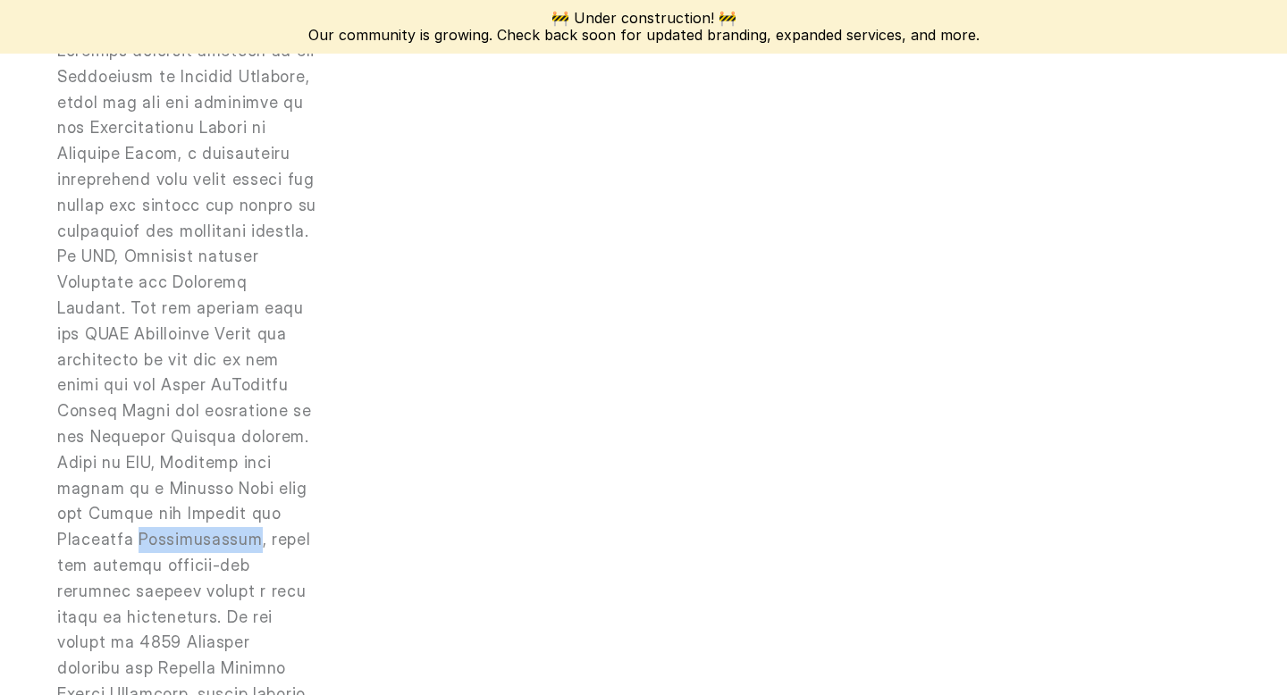
scroll to position [1590, 0]
click at [186, 551] on p at bounding box center [187, 487] width 261 height 901
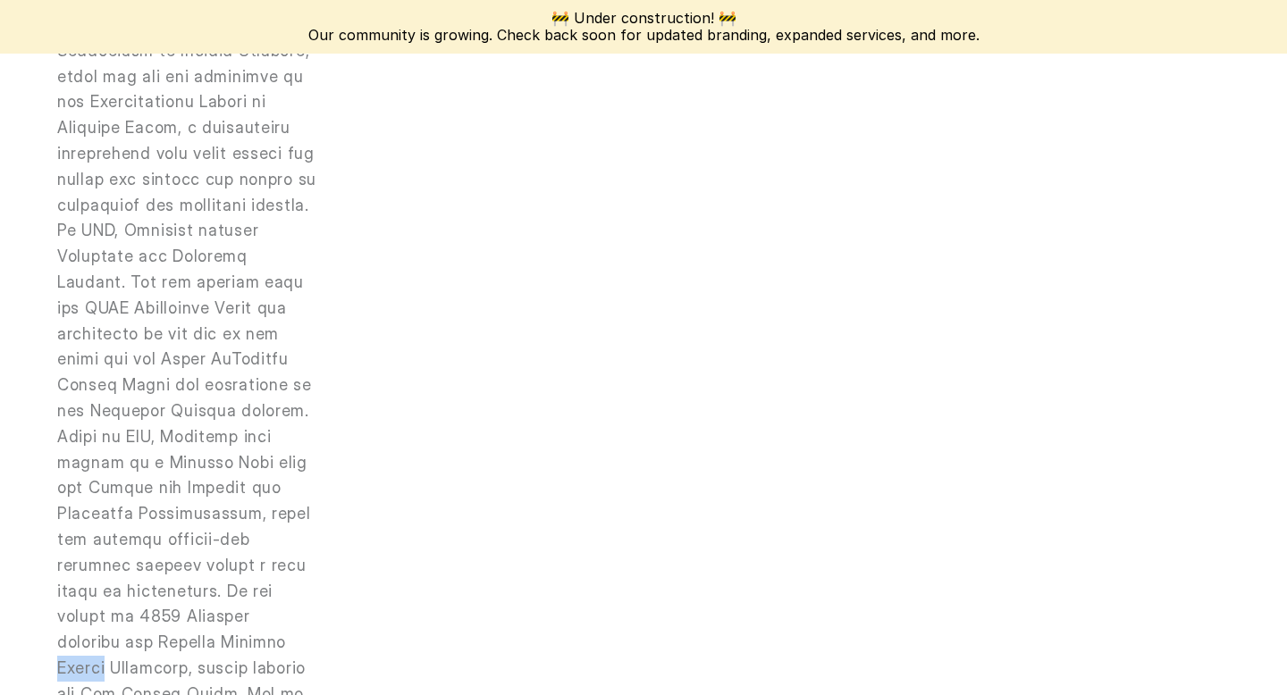
click at [186, 551] on p at bounding box center [187, 463] width 261 height 901
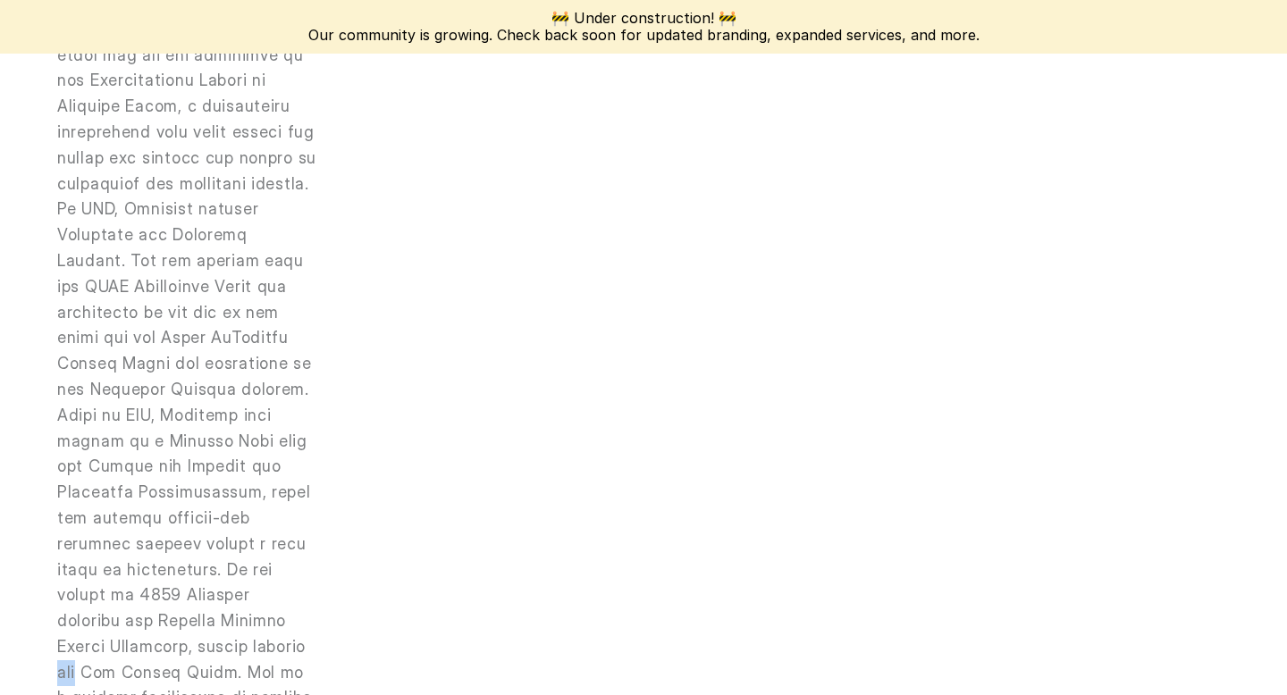
click at [186, 551] on p at bounding box center [187, 441] width 261 height 901
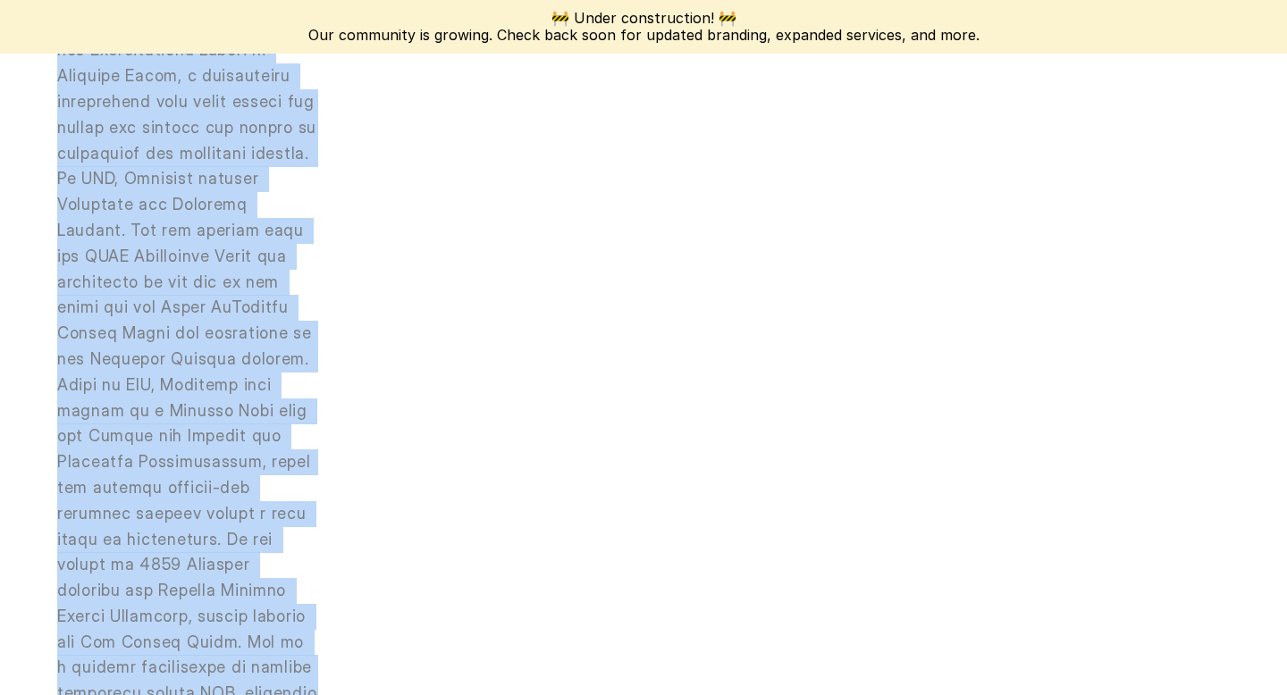
click at [186, 551] on p at bounding box center [187, 411] width 261 height 901
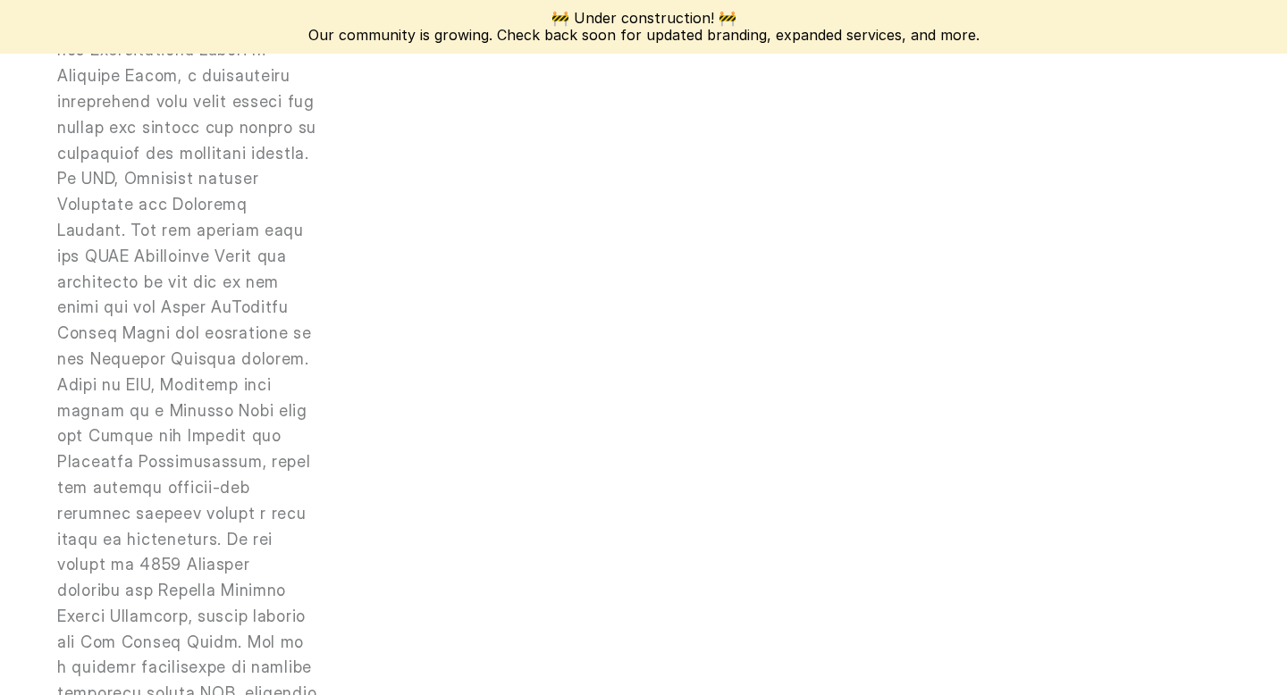
click at [186, 551] on p at bounding box center [187, 411] width 261 height 901
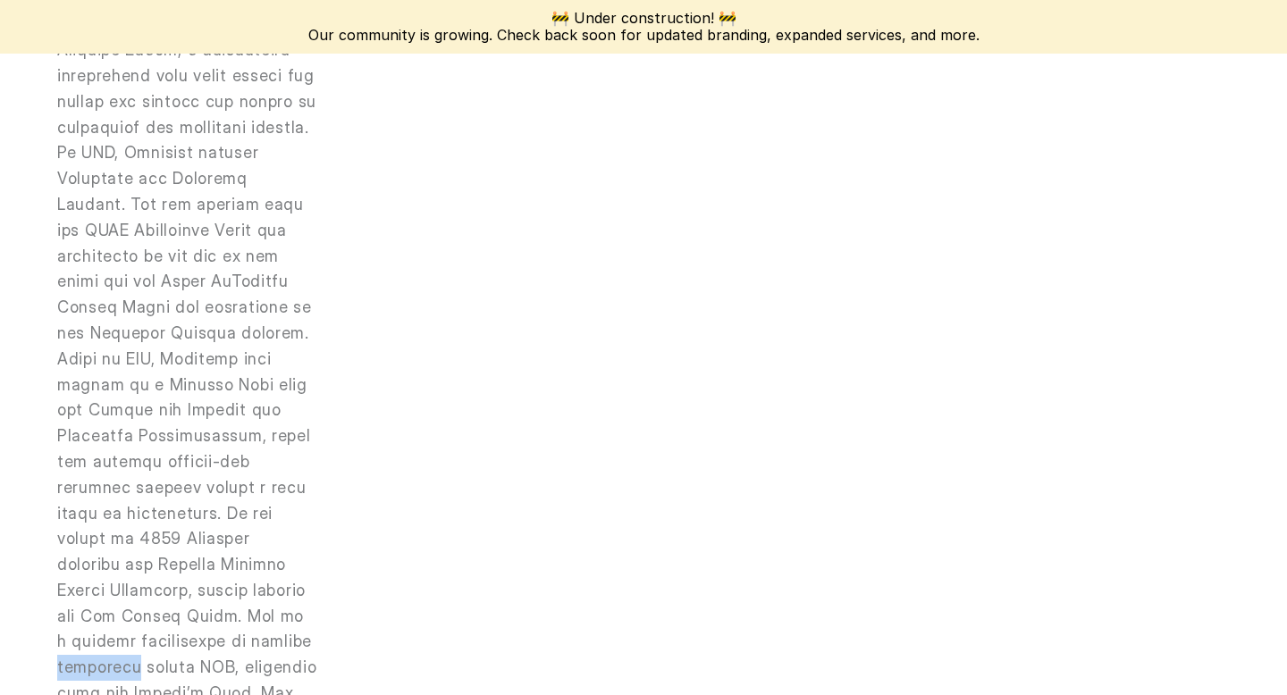
click at [186, 551] on p at bounding box center [187, 385] width 261 height 901
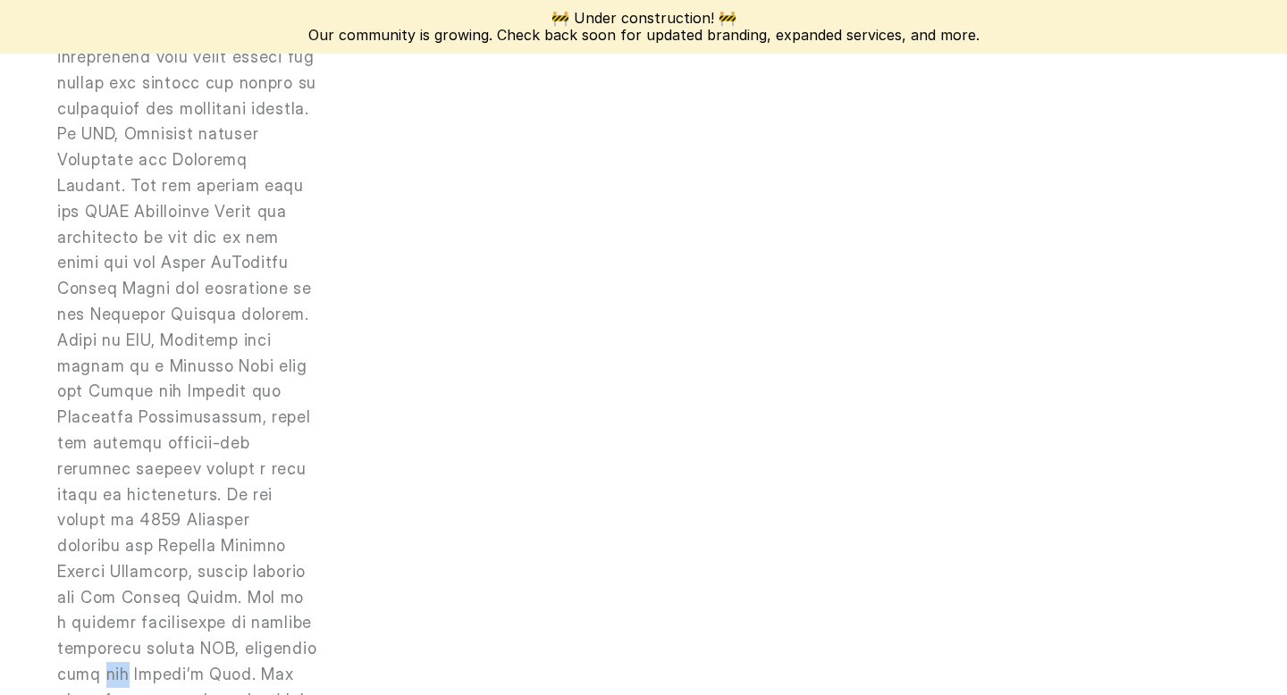
scroll to position [1715, 0]
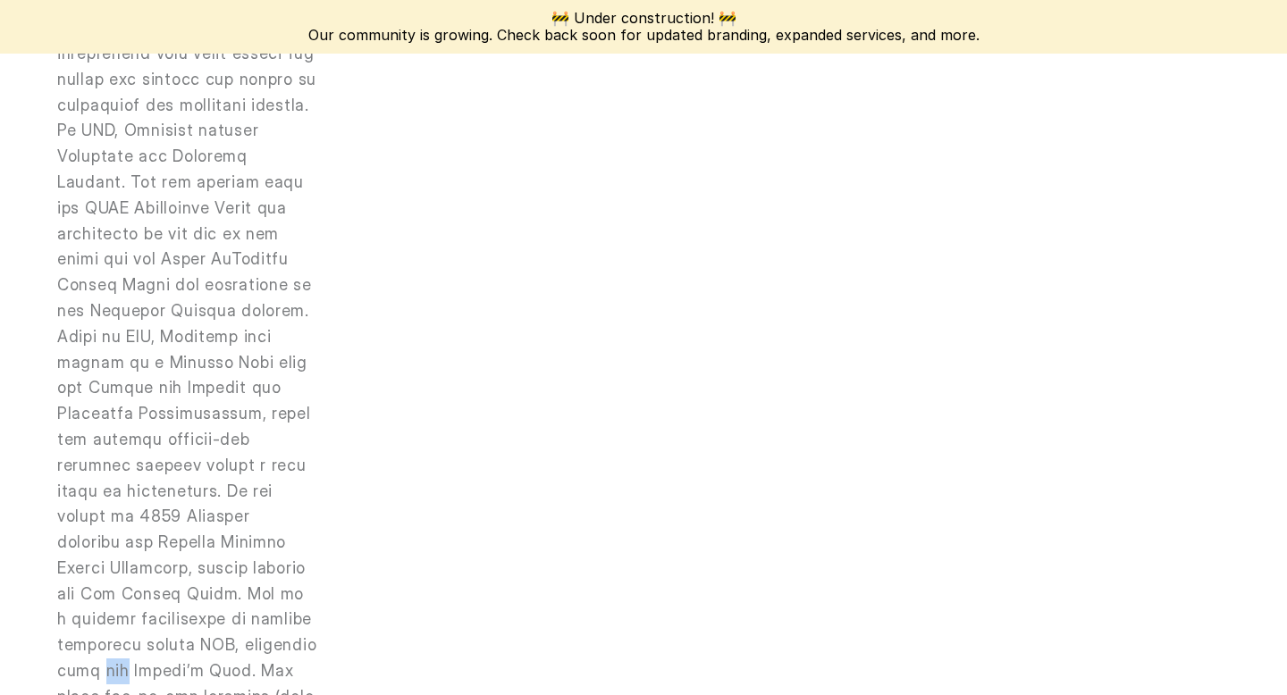
click at [186, 551] on p at bounding box center [187, 362] width 261 height 901
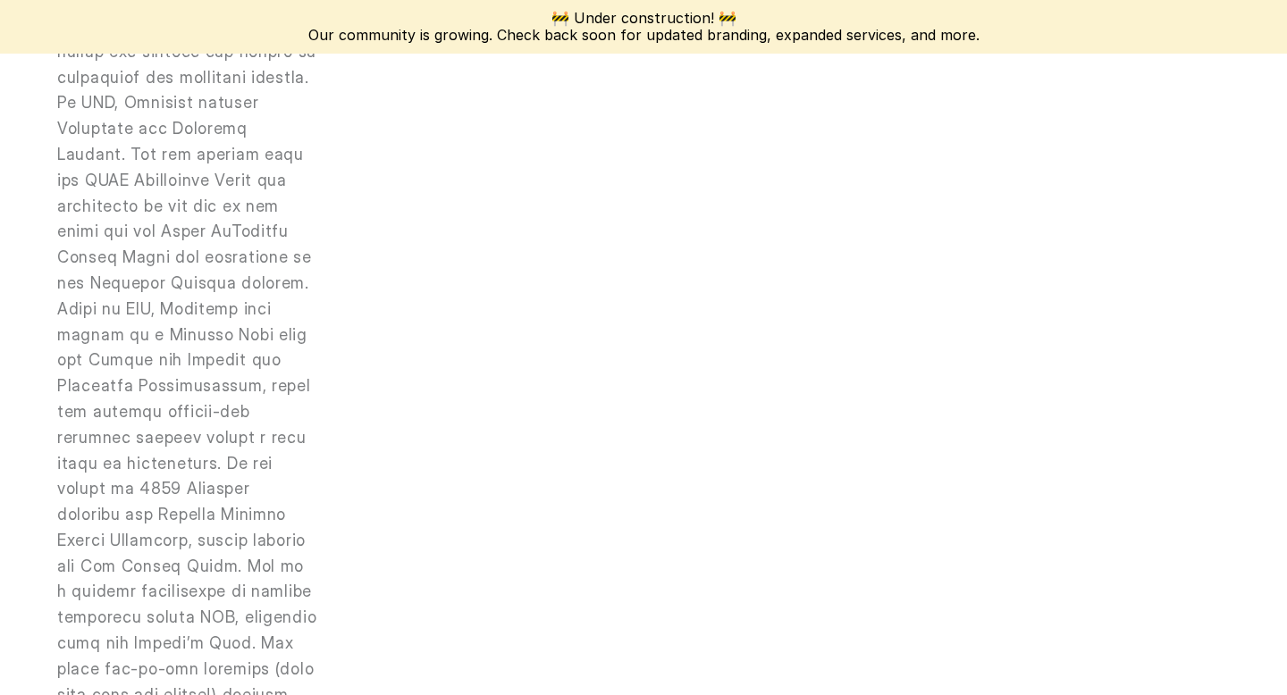
click at [186, 551] on p at bounding box center [187, 335] width 261 height 901
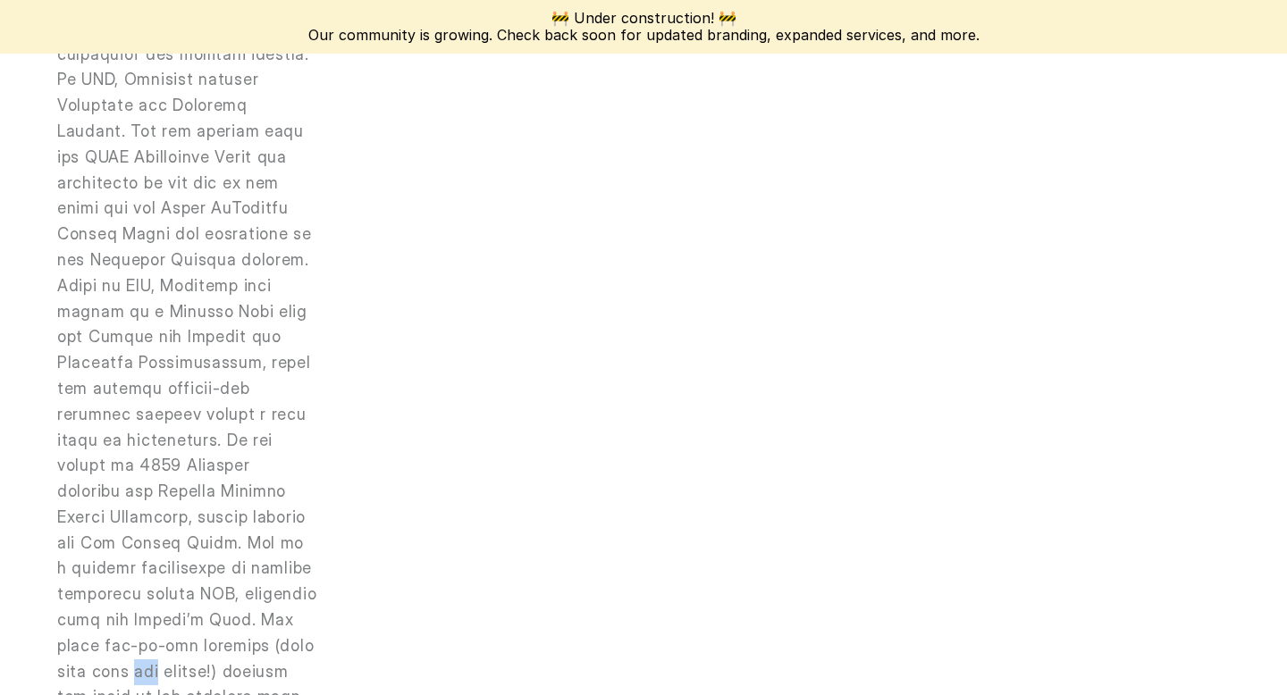
click at [186, 551] on p at bounding box center [187, 311] width 261 height 901
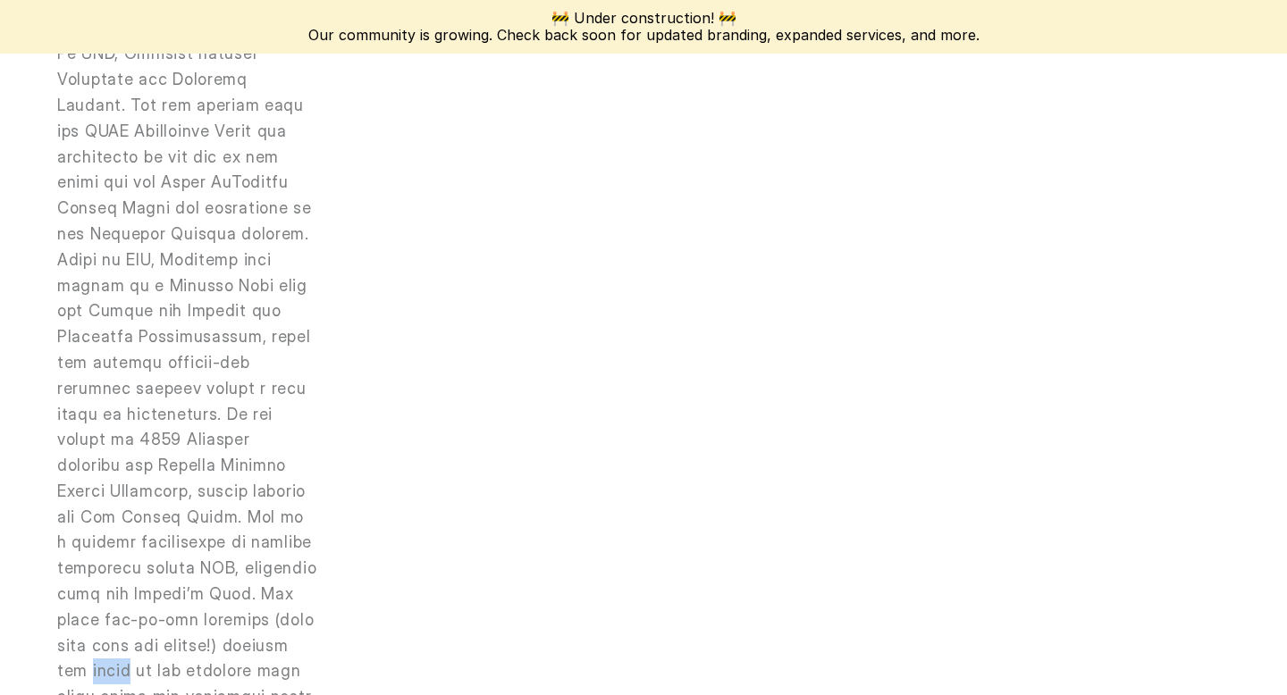
click at [186, 551] on p at bounding box center [187, 286] width 261 height 901
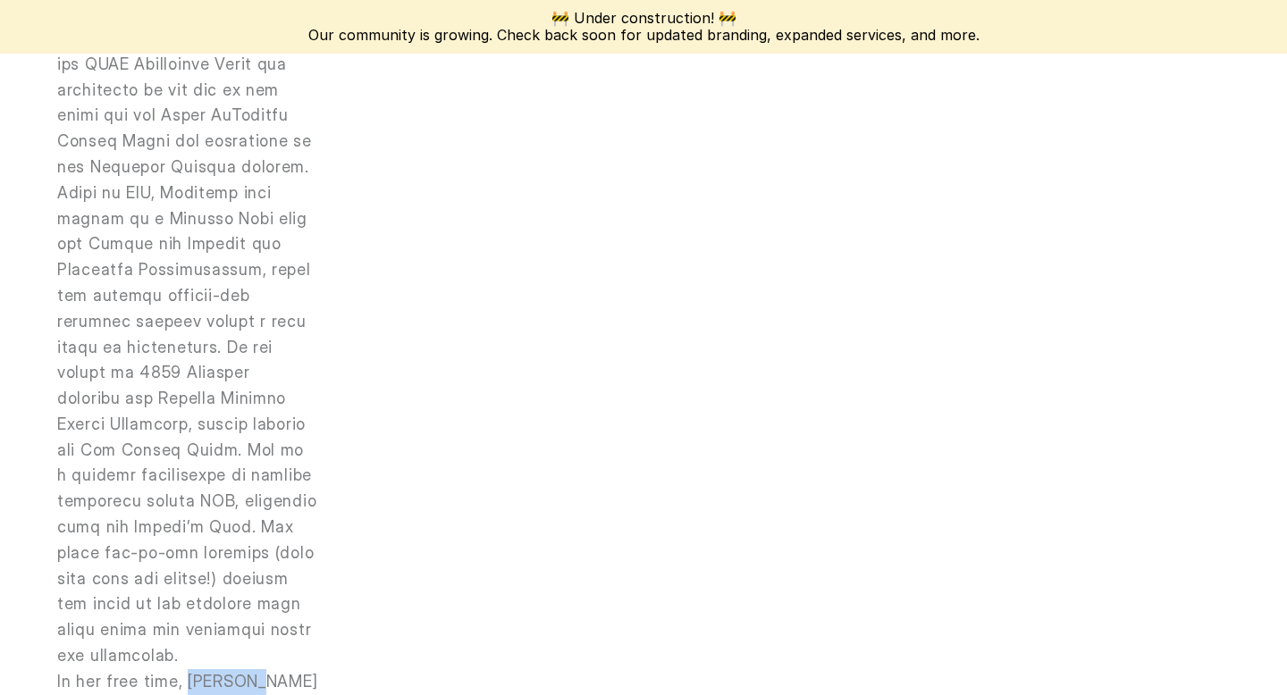
scroll to position [1862, 0]
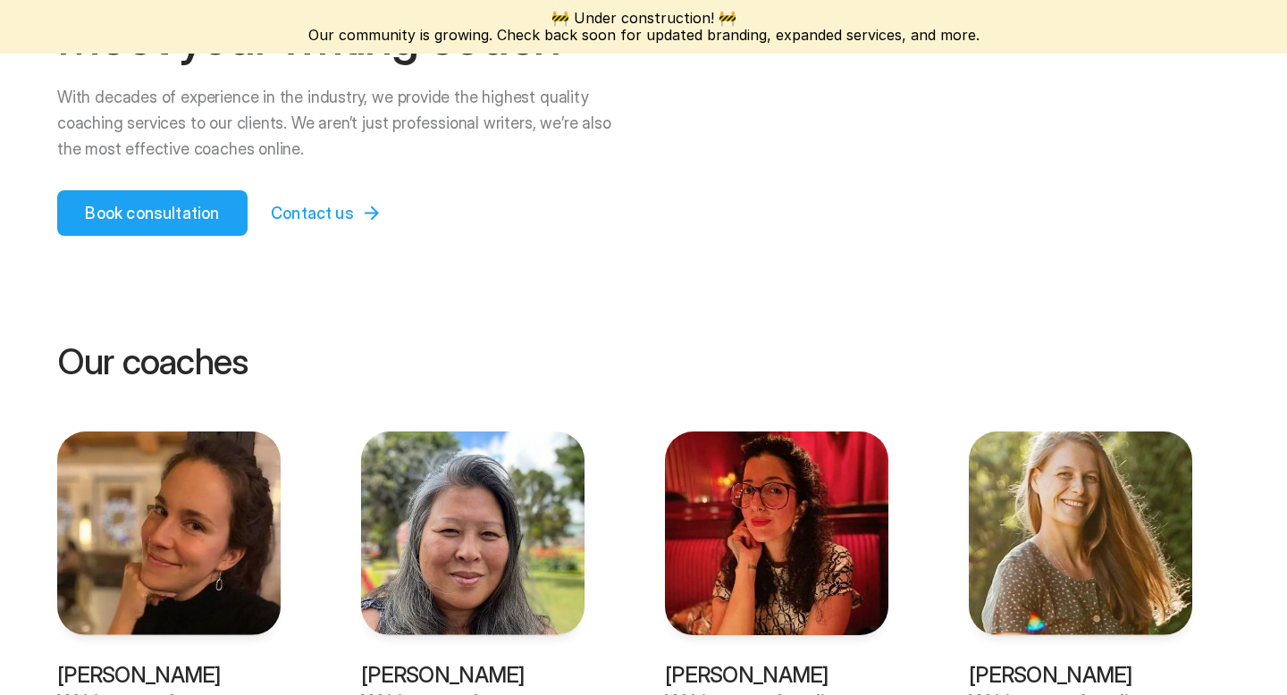
scroll to position [292, 0]
